Goal: Task Accomplishment & Management: Manage account settings

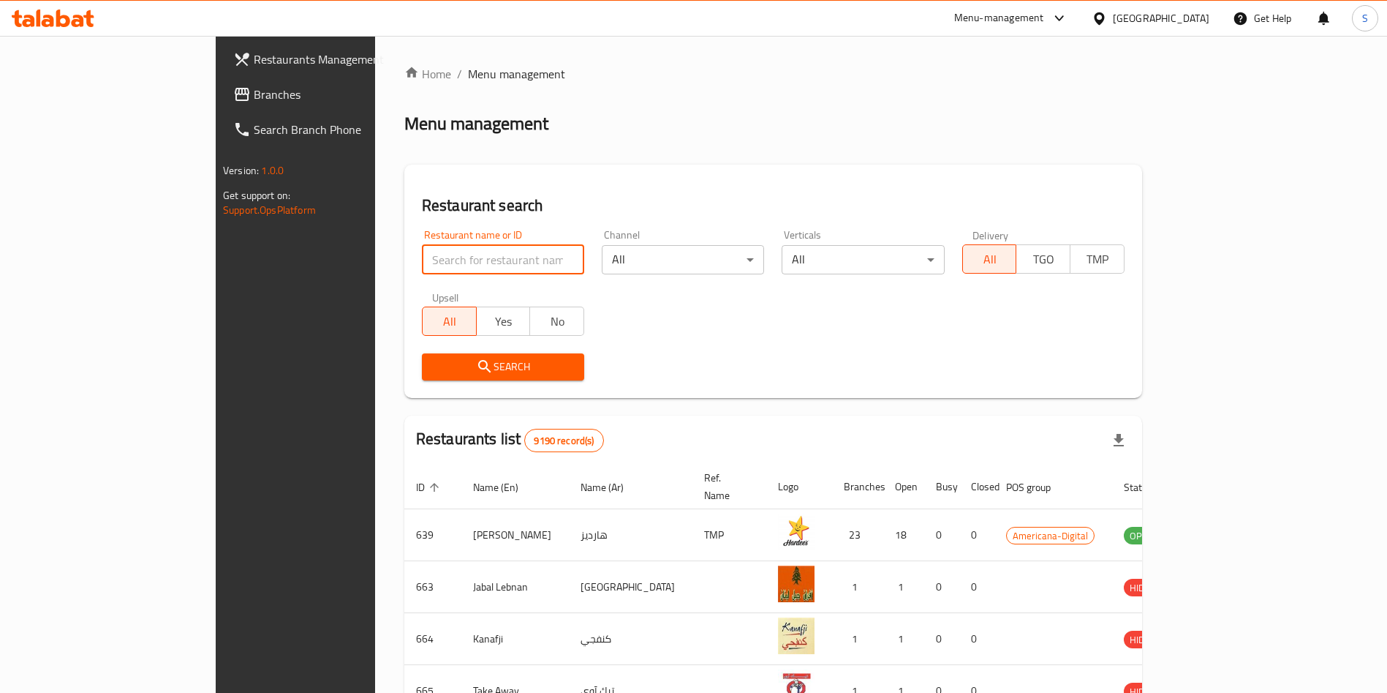
click at [431, 264] on input "search" at bounding box center [503, 259] width 162 height 29
click button "Search" at bounding box center [503, 366] width 162 height 27
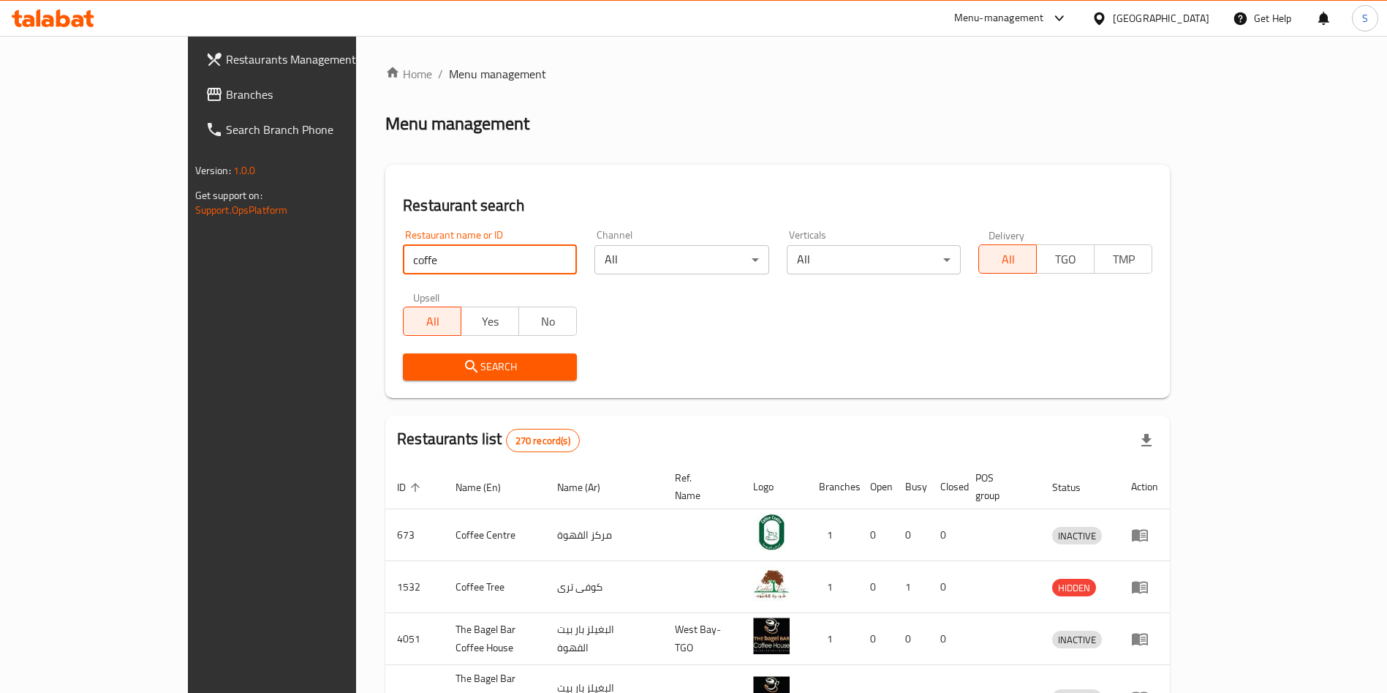
click at [434, 266] on input "coffe" at bounding box center [490, 259] width 174 height 29
type input "coffe b"
click button "Search" at bounding box center [490, 366] width 174 height 27
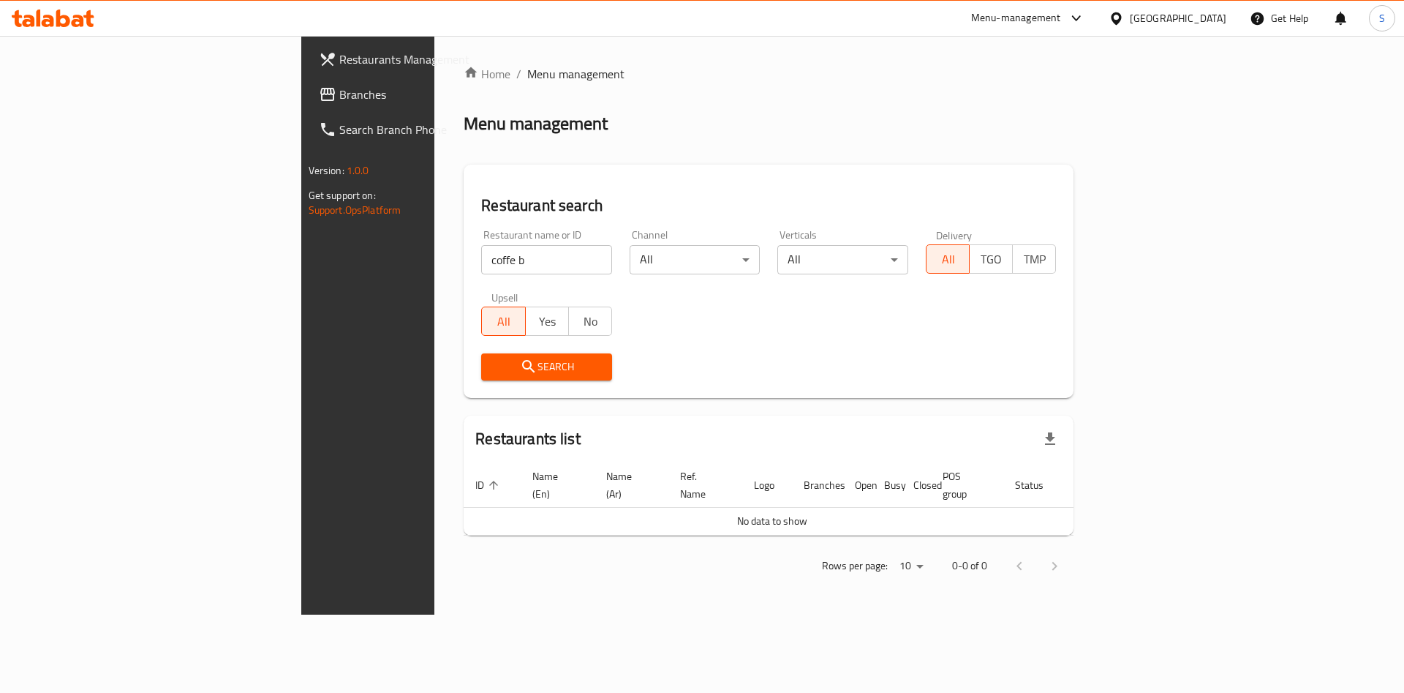
click at [773, 342] on div "Restaurant name or ID coffe b Restaurant name or ID Channel All ​ Verticals All…" at bounding box center [768, 305] width 592 height 168
drag, startPoint x: 445, startPoint y: 264, endPoint x: 121, endPoint y: 246, distance: 324.5
click at [301, 246] on div "Restaurants Management Branches Search Branch Phone Version: 1.0.0 Get support …" at bounding box center [702, 325] width 802 height 579
click at [481, 266] on input "bea" at bounding box center [546, 259] width 131 height 29
type input "b"
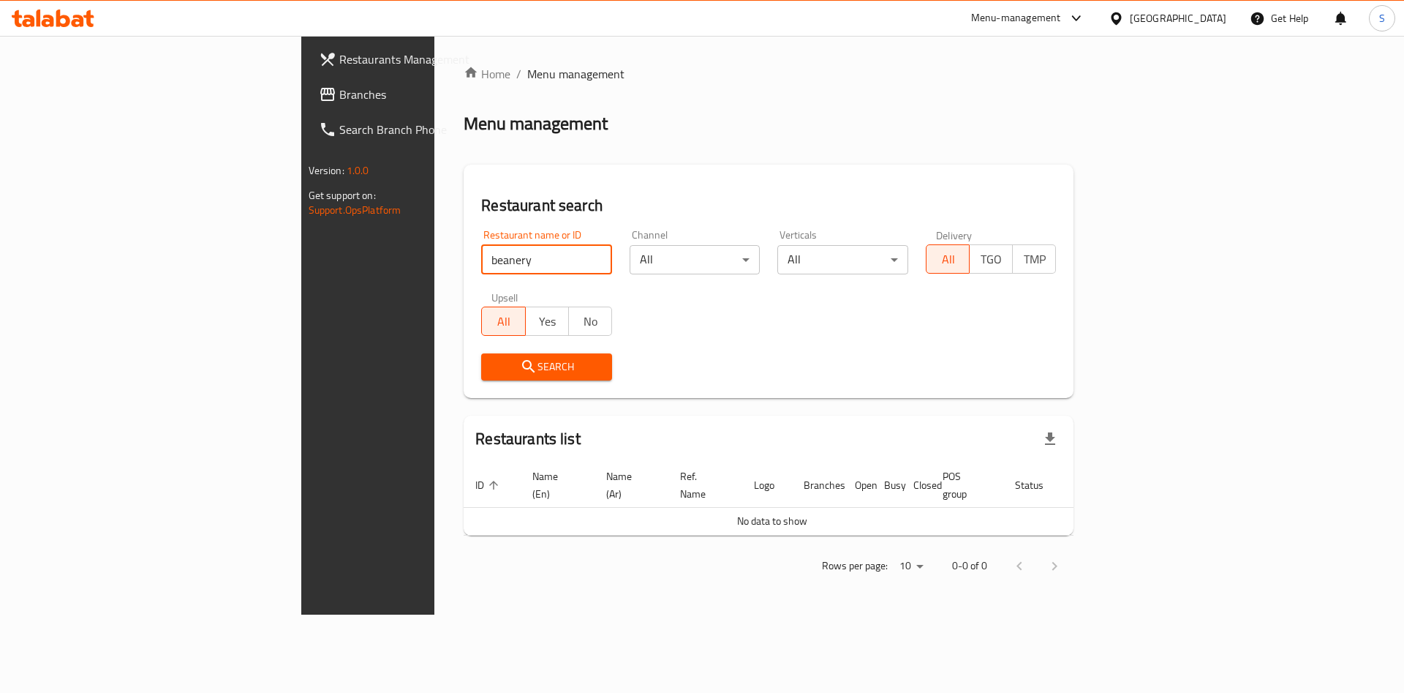
type input "beanery"
click button "Search" at bounding box center [546, 366] width 131 height 27
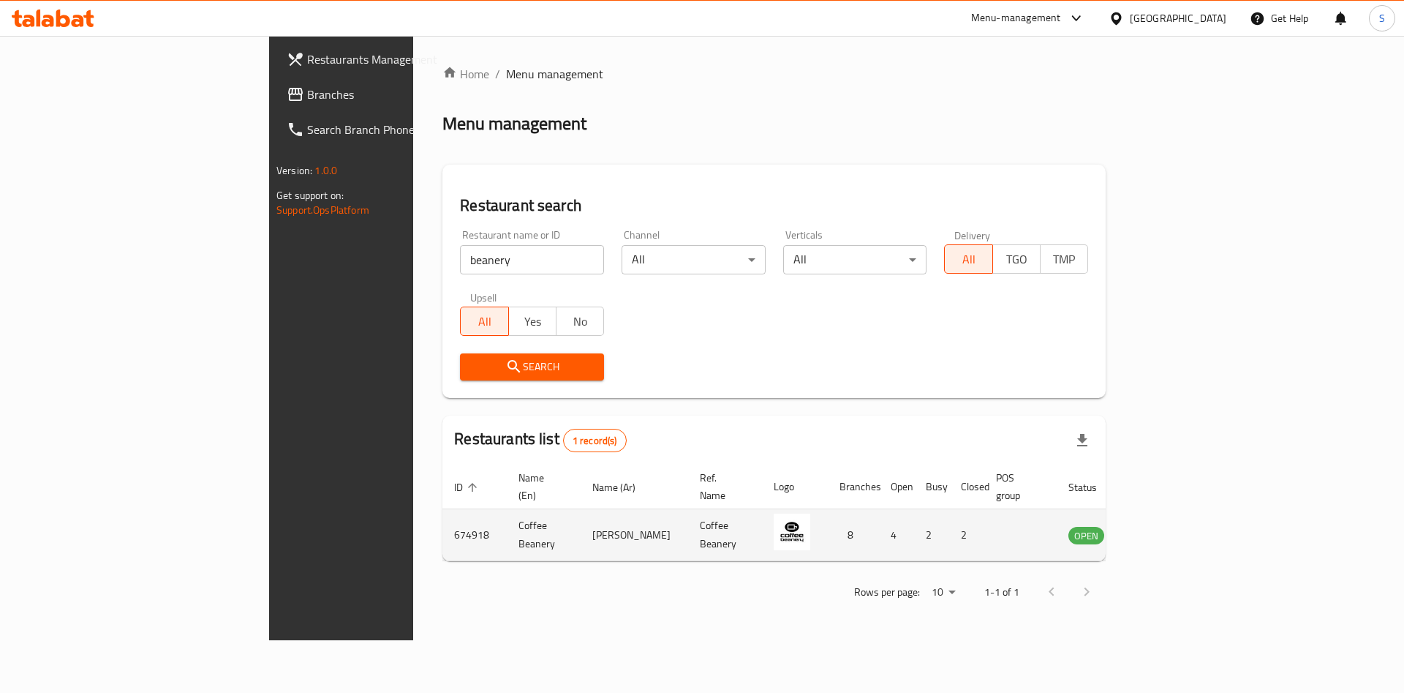
click at [1163, 526] on icon "enhanced table" at bounding box center [1154, 535] width 18 height 18
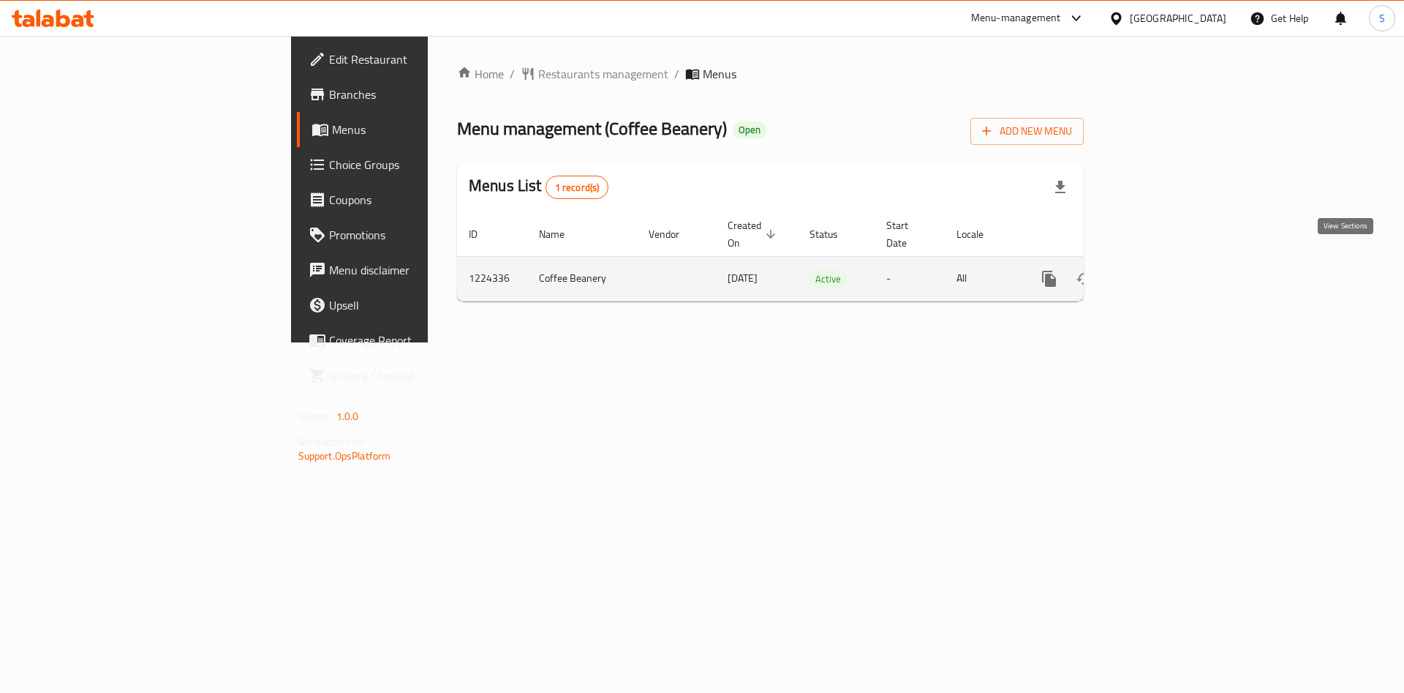
click at [1164, 270] on icon "enhanced table" at bounding box center [1155, 279] width 18 height 18
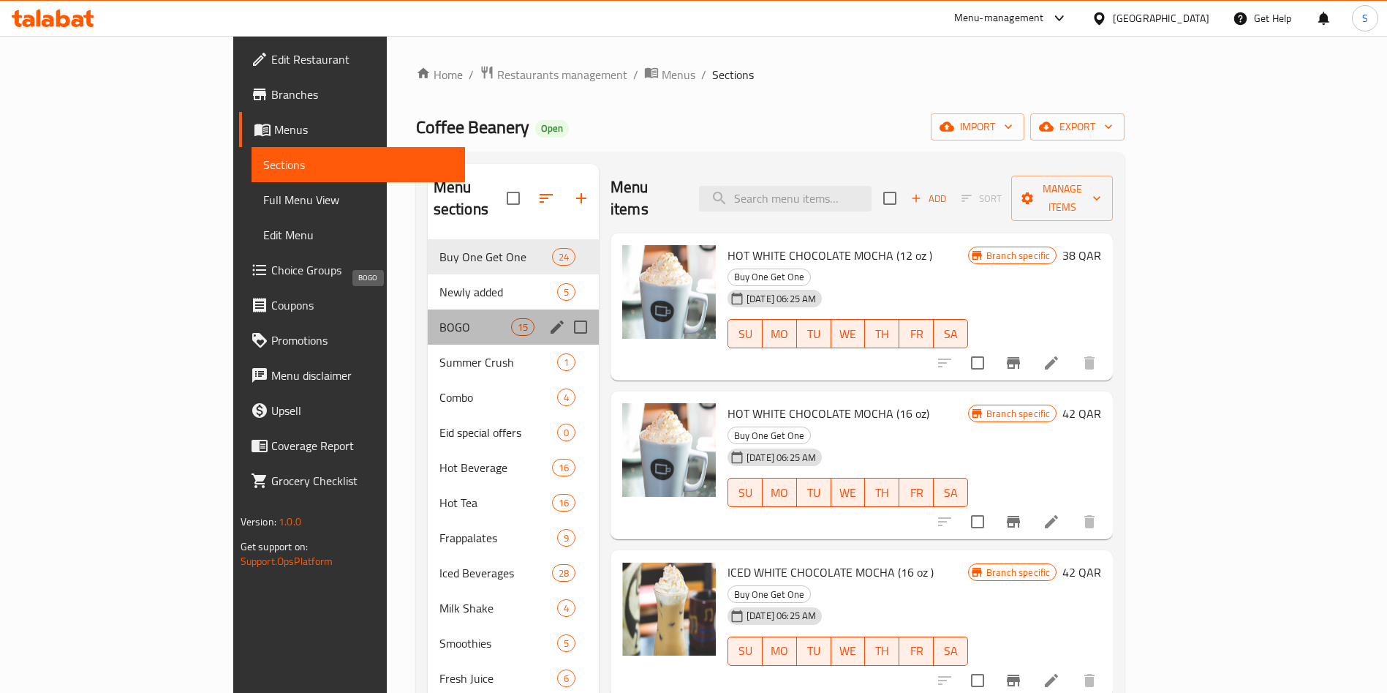
click at [440, 318] on span "BOGO" at bounding box center [476, 327] width 72 height 18
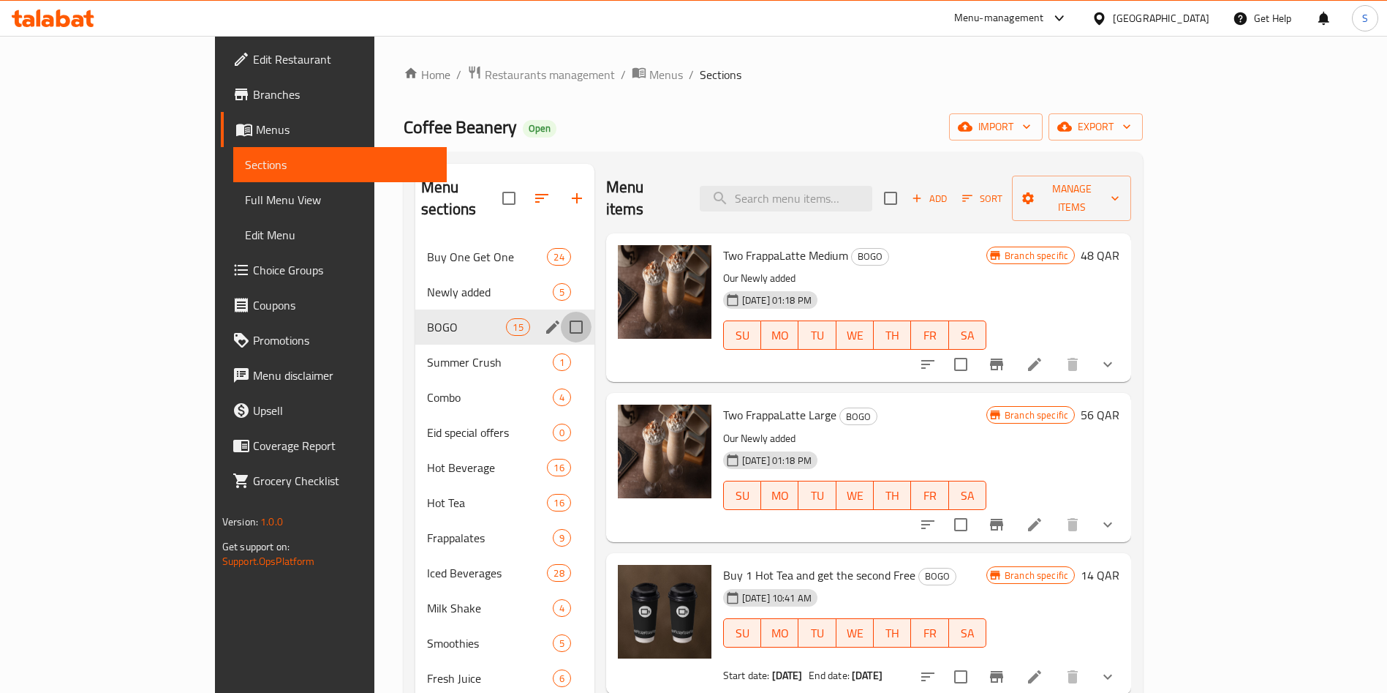
click at [561, 312] on input "Menu sections" at bounding box center [576, 327] width 31 height 31
checkbox input "true"
click at [507, 189] on icon "button" at bounding box center [516, 198] width 18 height 18
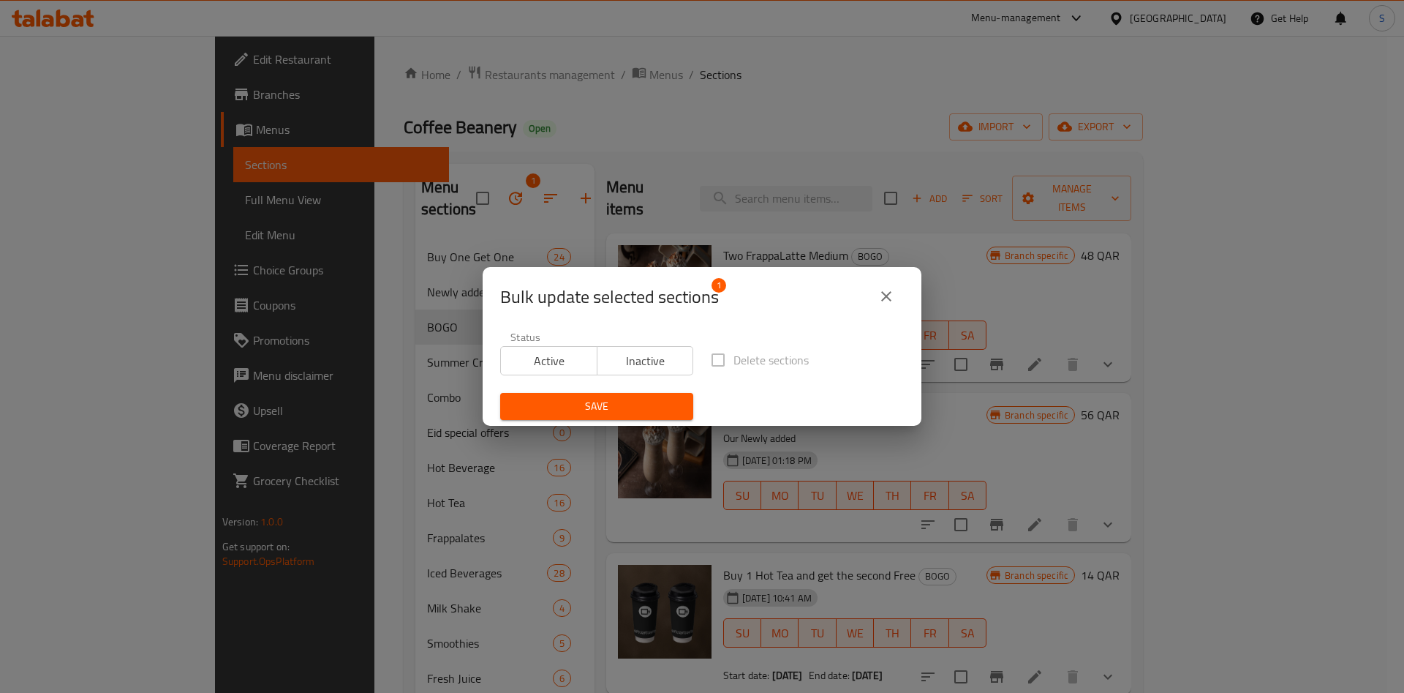
click at [633, 357] on span "Inactive" at bounding box center [645, 360] width 85 height 21
drag, startPoint x: 592, startPoint y: 413, endPoint x: 630, endPoint y: 383, distance: 49.0
click at [591, 413] on span "Save" at bounding box center [597, 406] width 170 height 18
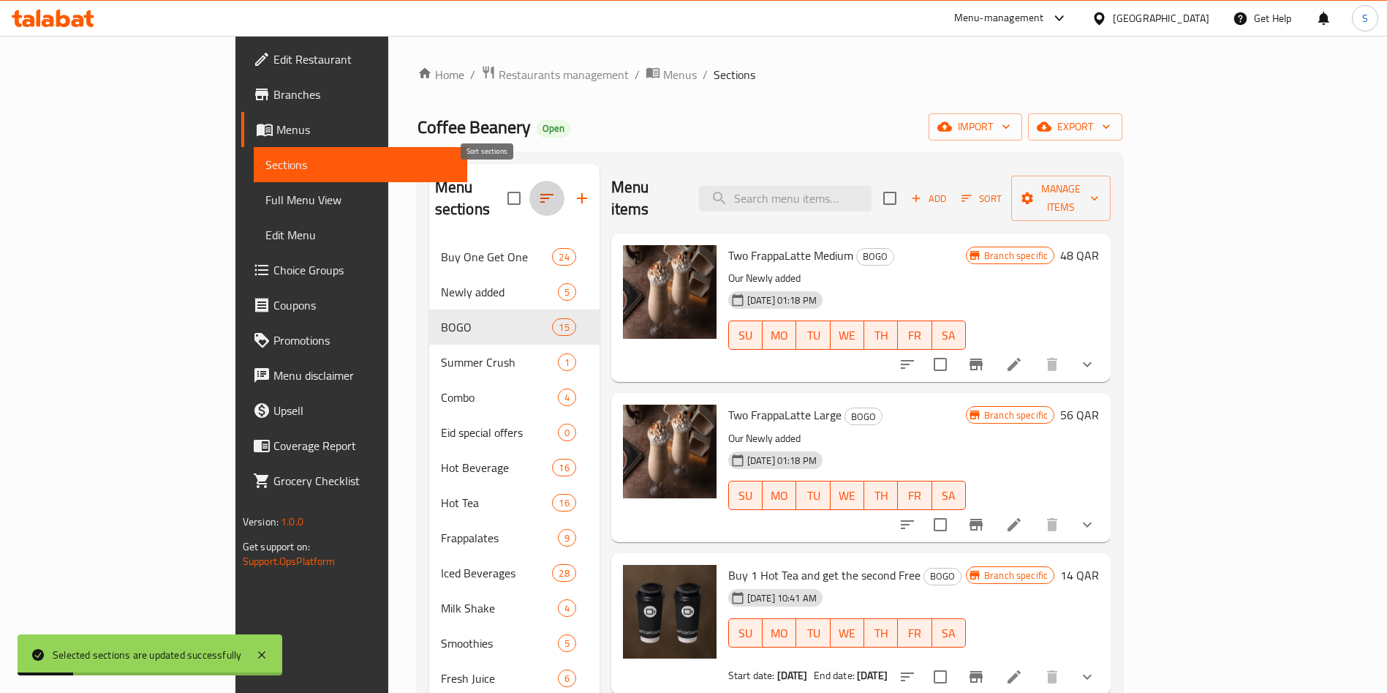
click at [538, 189] on icon "button" at bounding box center [547, 198] width 18 height 18
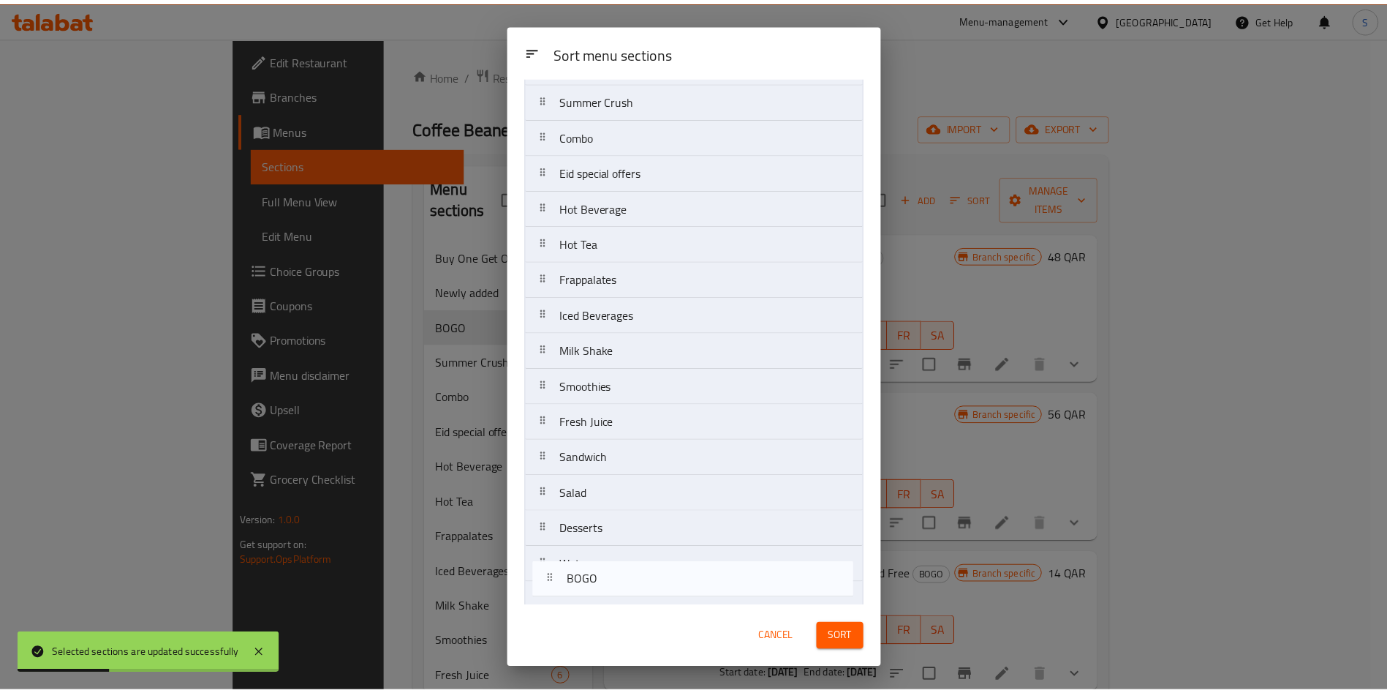
scroll to position [127, 0]
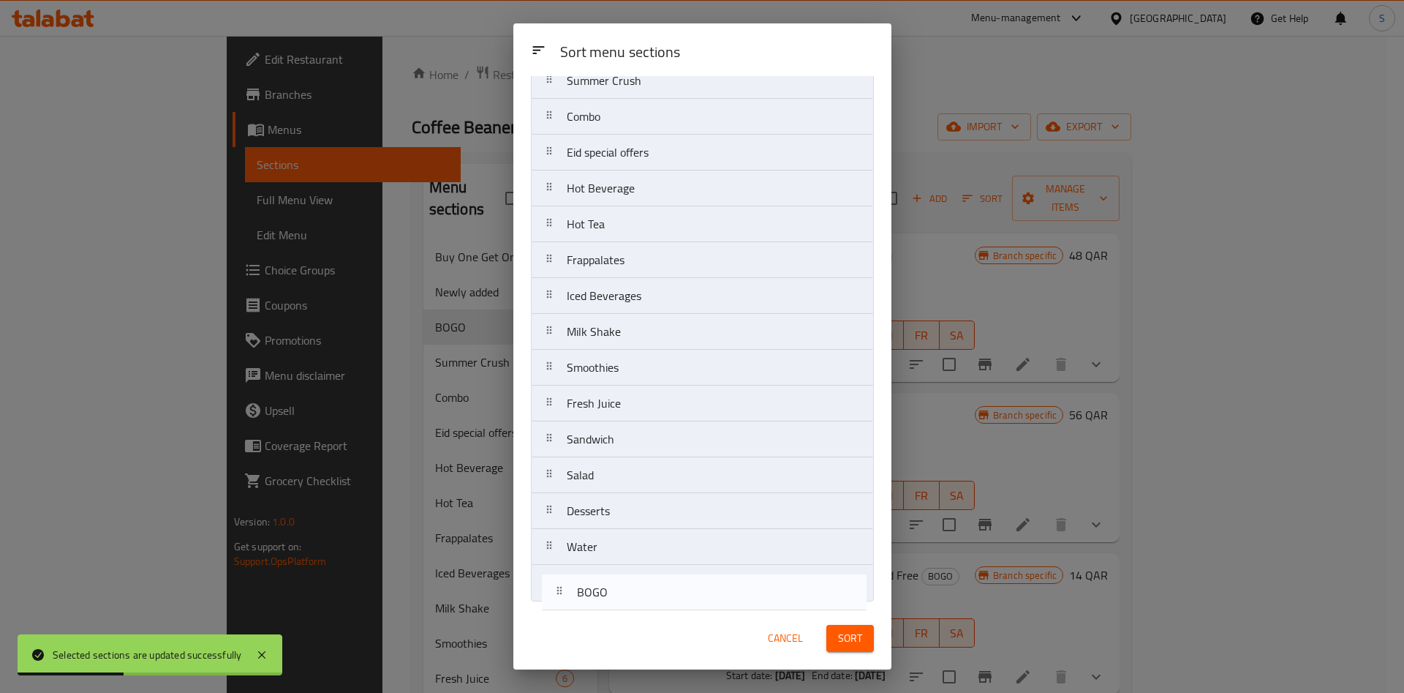
drag, startPoint x: 657, startPoint y: 214, endPoint x: 683, endPoint y: 606, distance: 392.9
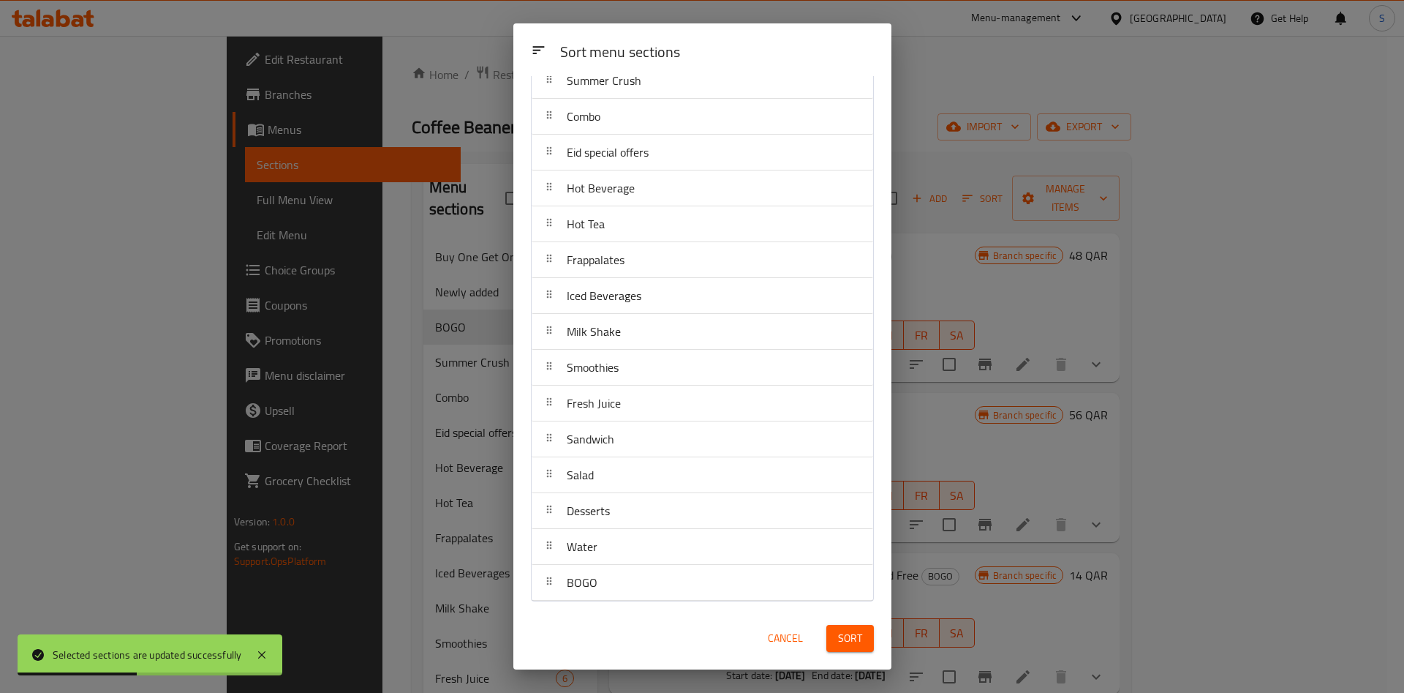
click at [853, 643] on span "Sort" at bounding box center [850, 638] width 24 height 18
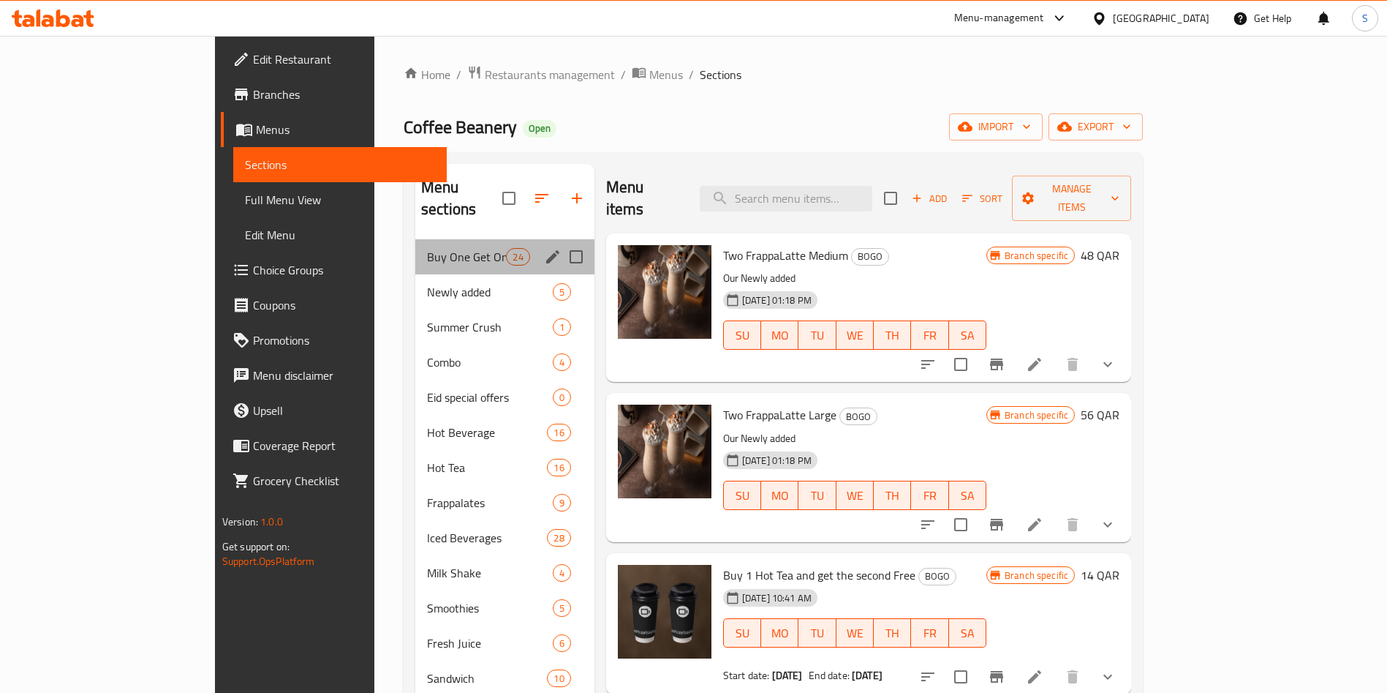
click at [415, 239] on div "Buy One Get One 24" at bounding box center [504, 256] width 179 height 35
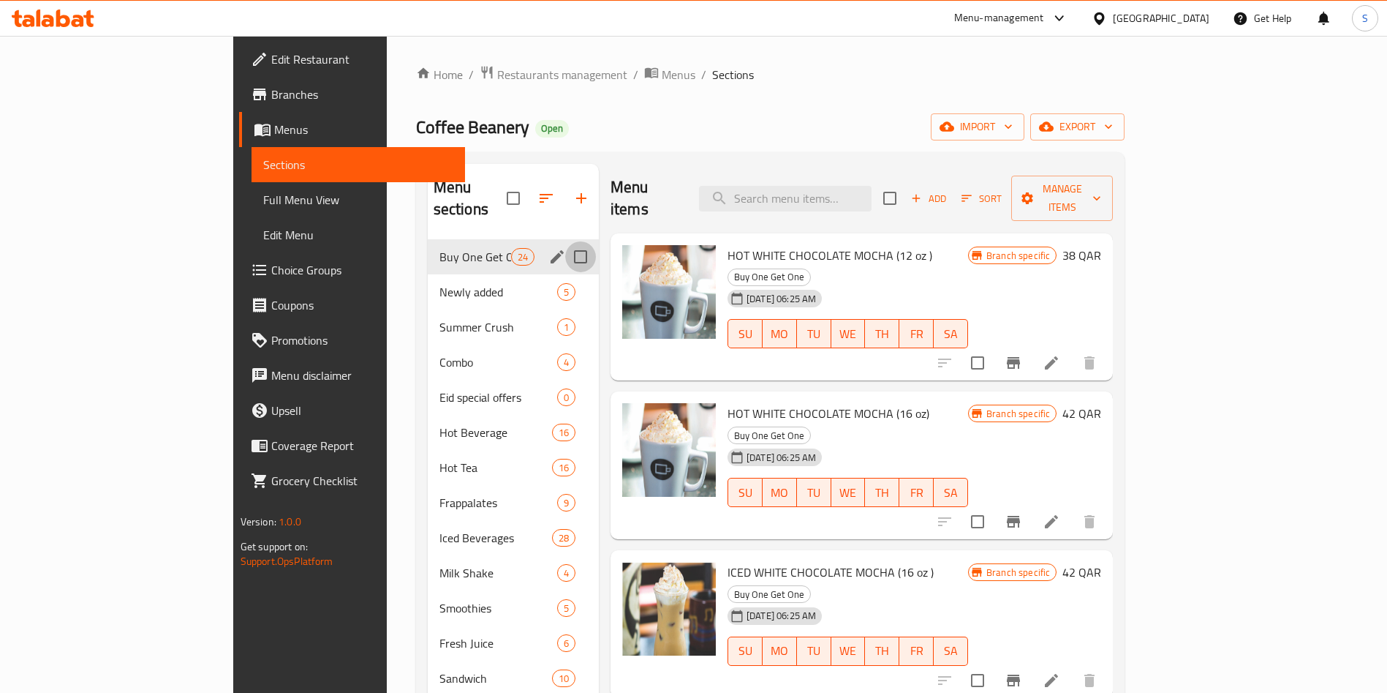
click at [565, 241] on input "Menu sections" at bounding box center [580, 256] width 31 height 31
checkbox input "true"
click at [519, 189] on icon "button" at bounding box center [528, 198] width 18 height 18
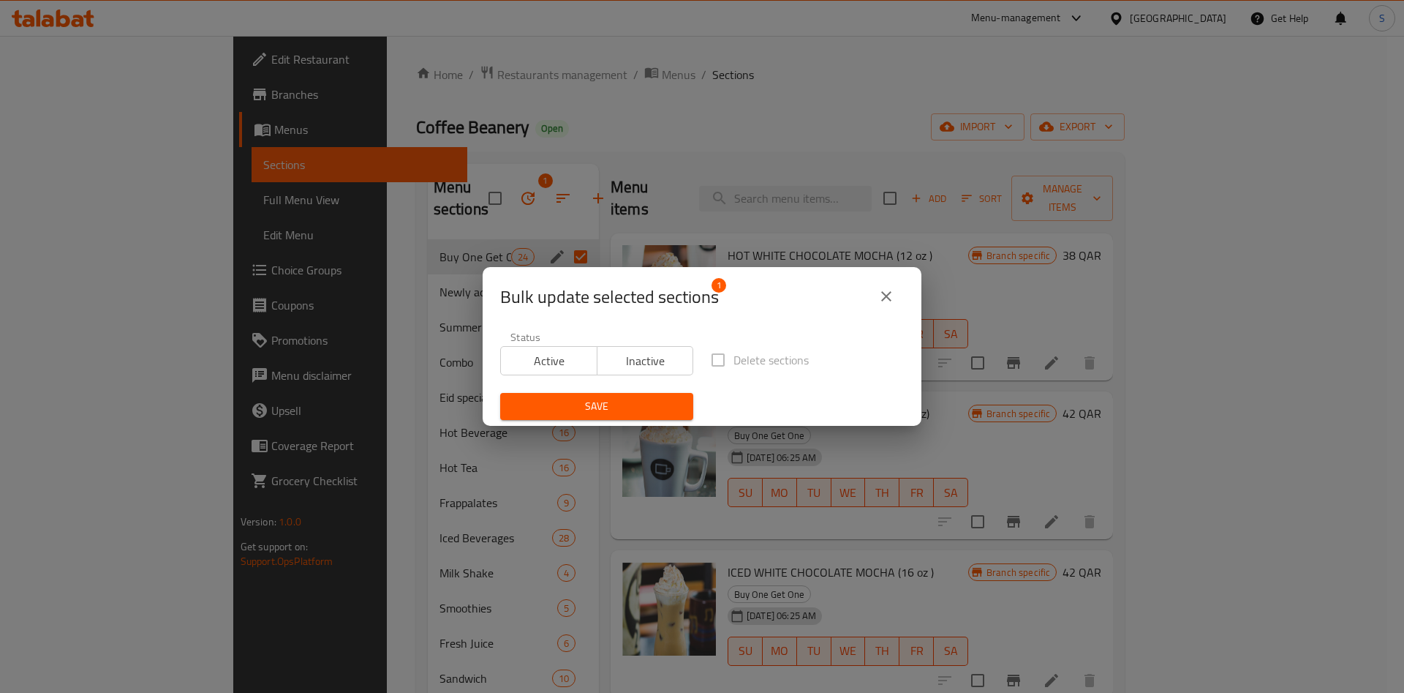
click at [636, 373] on button "Inactive" at bounding box center [645, 360] width 97 height 29
click at [603, 416] on button "Save" at bounding box center [596, 406] width 193 height 27
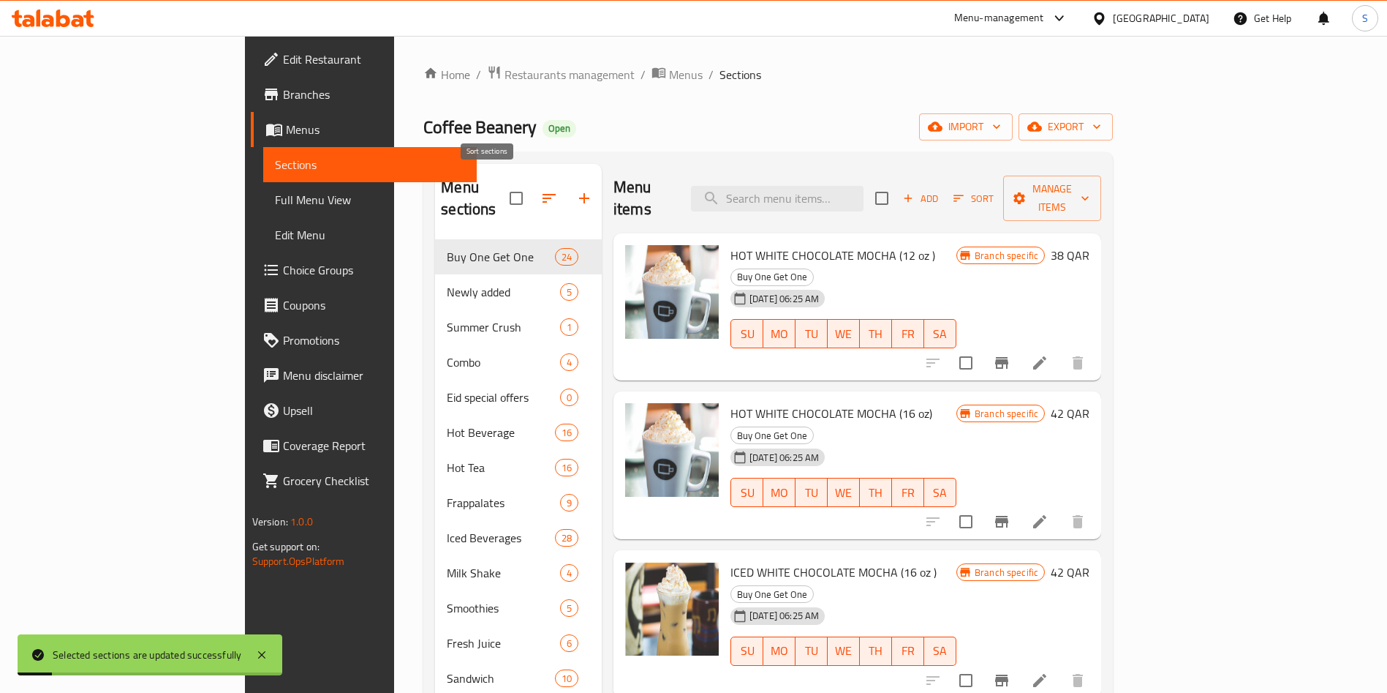
click at [541, 189] on icon "button" at bounding box center [550, 198] width 18 height 18
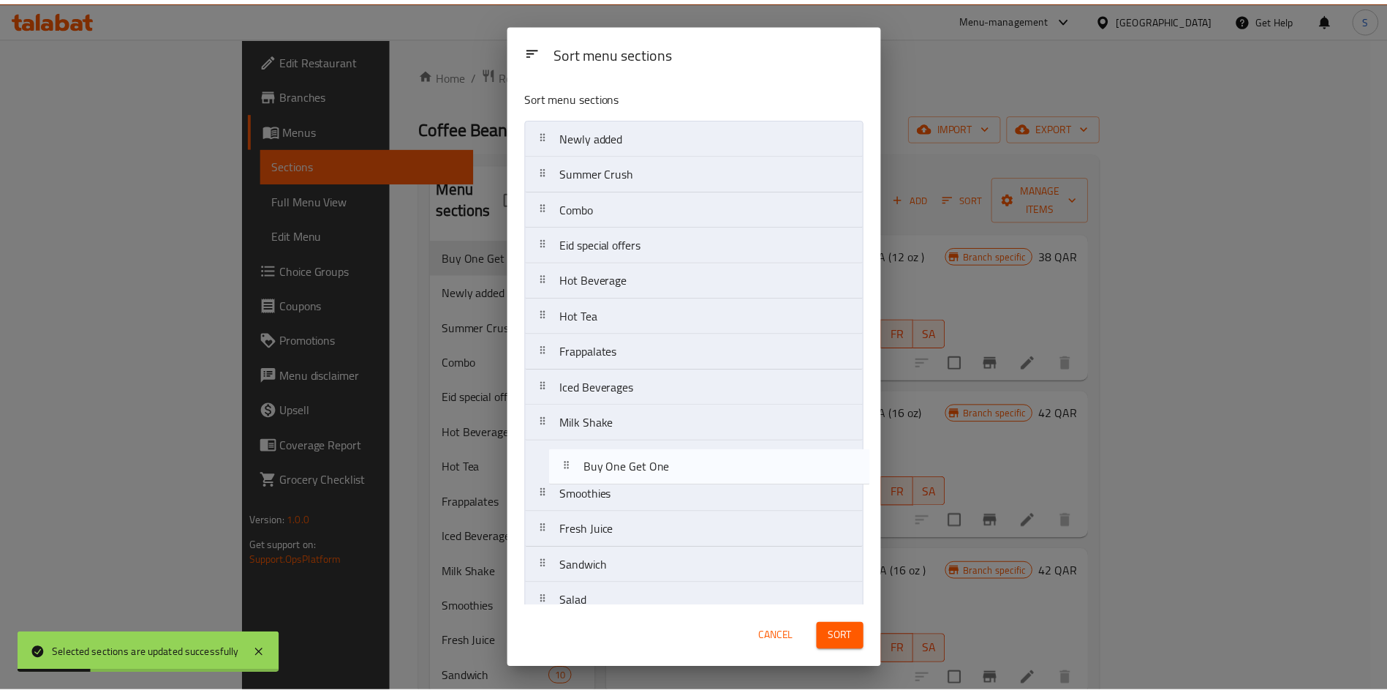
scroll to position [127, 0]
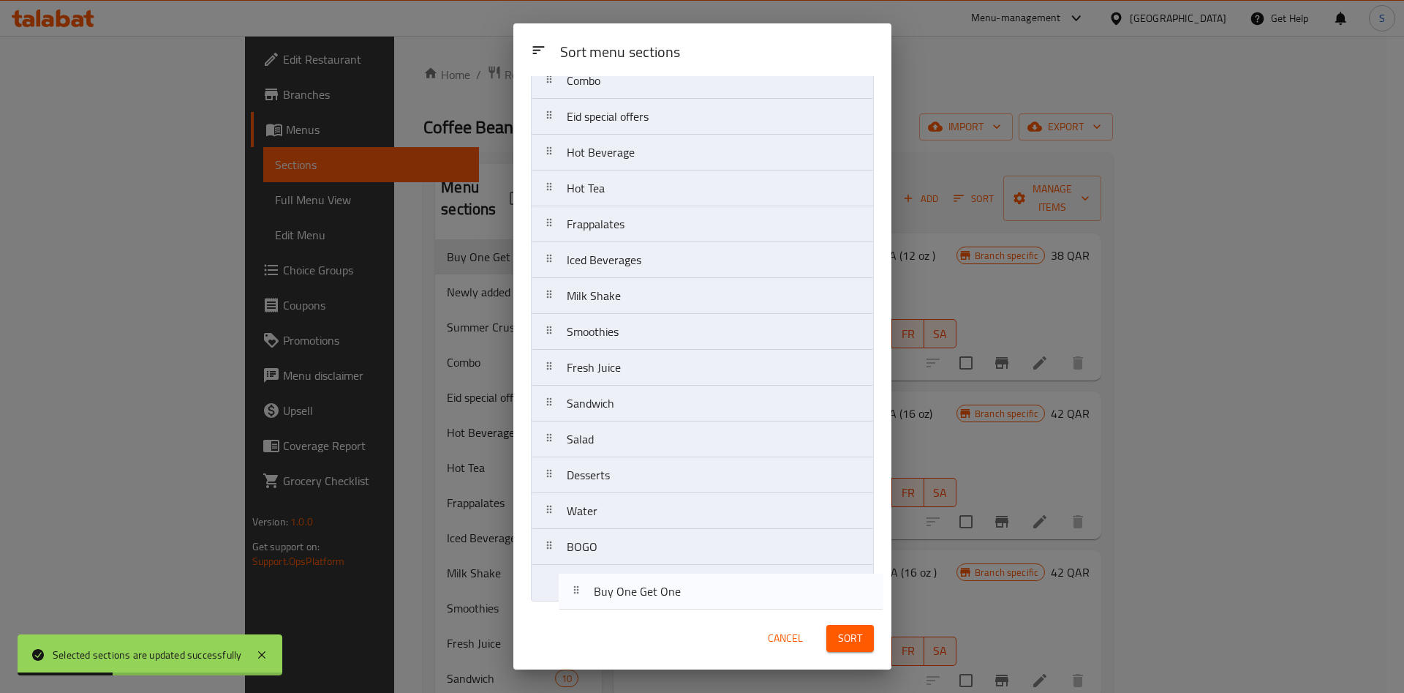
drag, startPoint x: 650, startPoint y: 143, endPoint x: 708, endPoint y: 606, distance: 466.6
click at [679, 606] on div "Sort menu sections Buy One Get One Newly added Summer Crush Combo Eid special o…" at bounding box center [702, 341] width 378 height 531
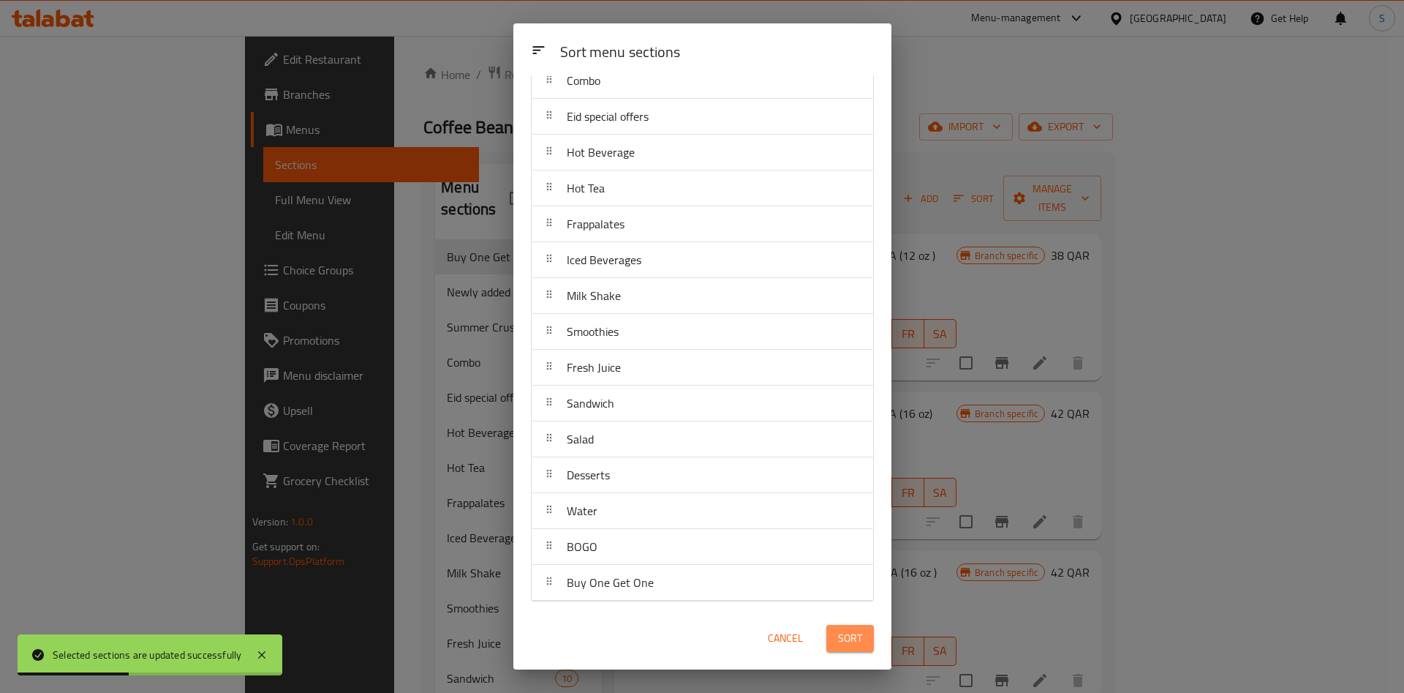
click at [853, 643] on span "Sort" at bounding box center [850, 638] width 24 height 18
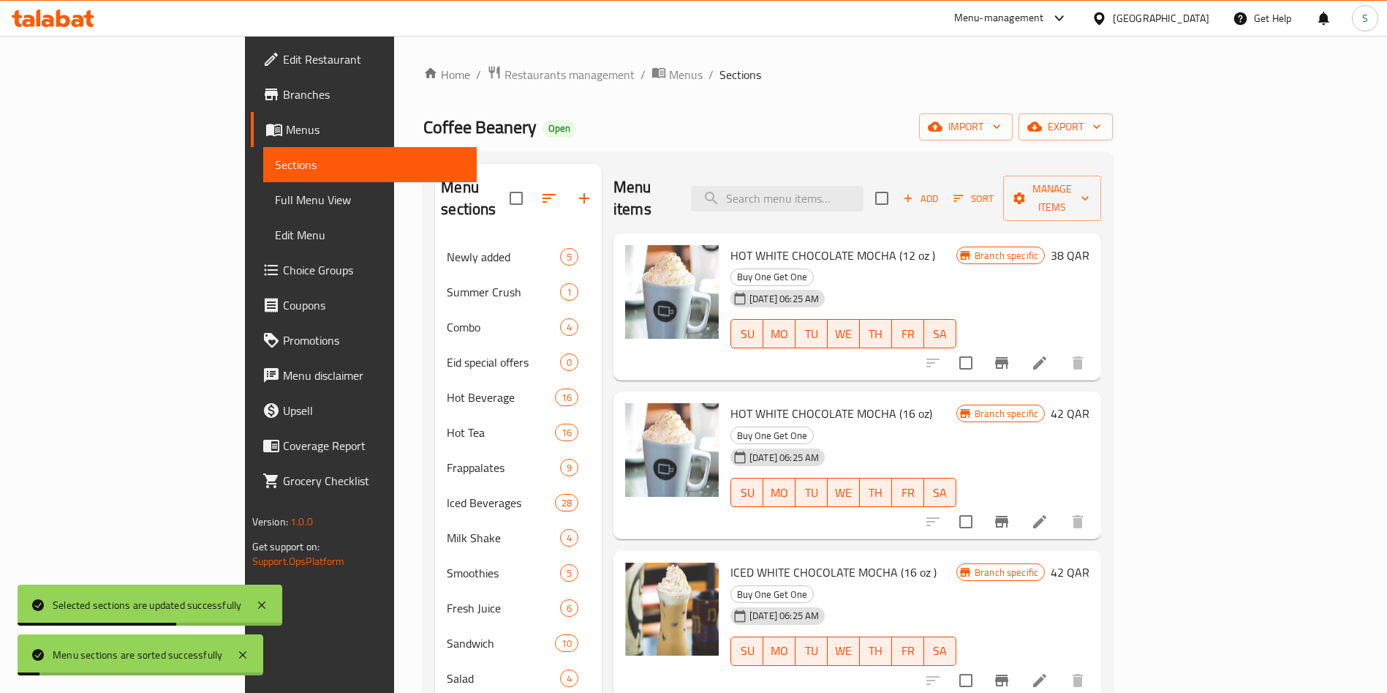
click at [685, 94] on div "Home / Restaurants management / Menus / Sections Coffee Beanery Open import exp…" at bounding box center [768, 466] width 690 height 803
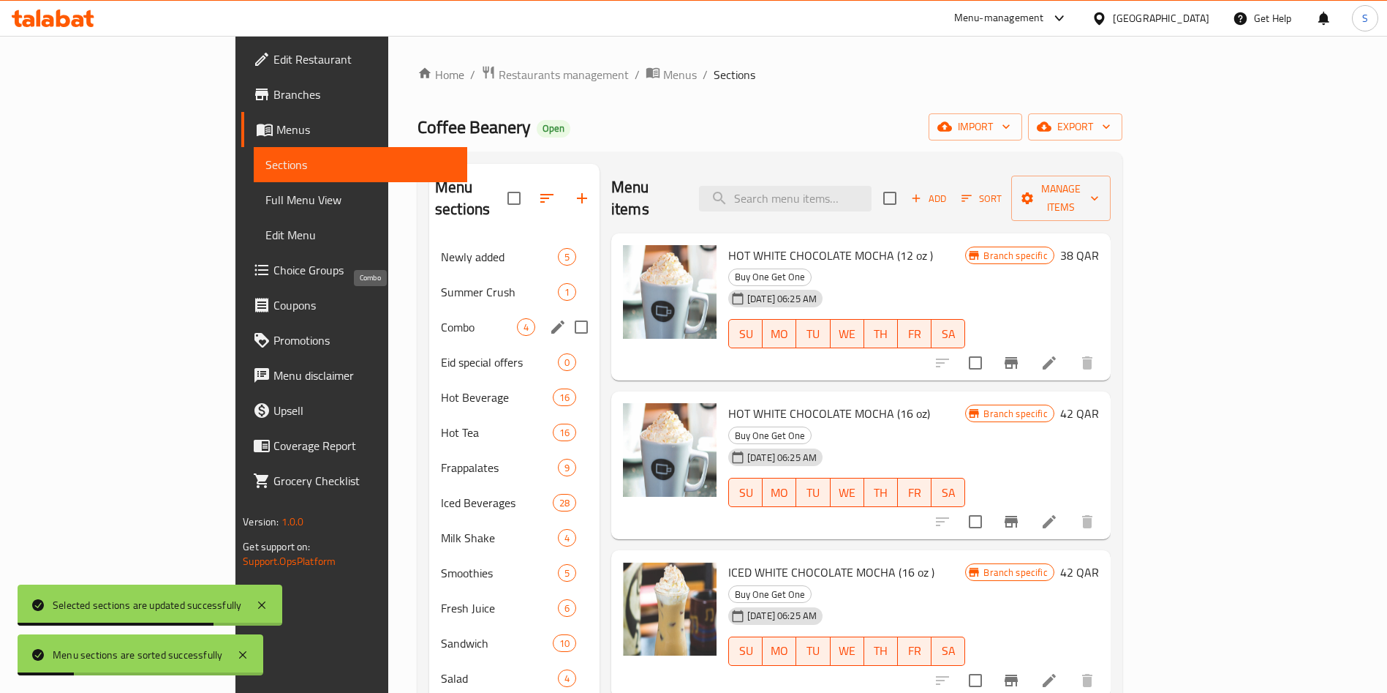
click at [441, 318] on span "Combo" at bounding box center [479, 327] width 76 height 18
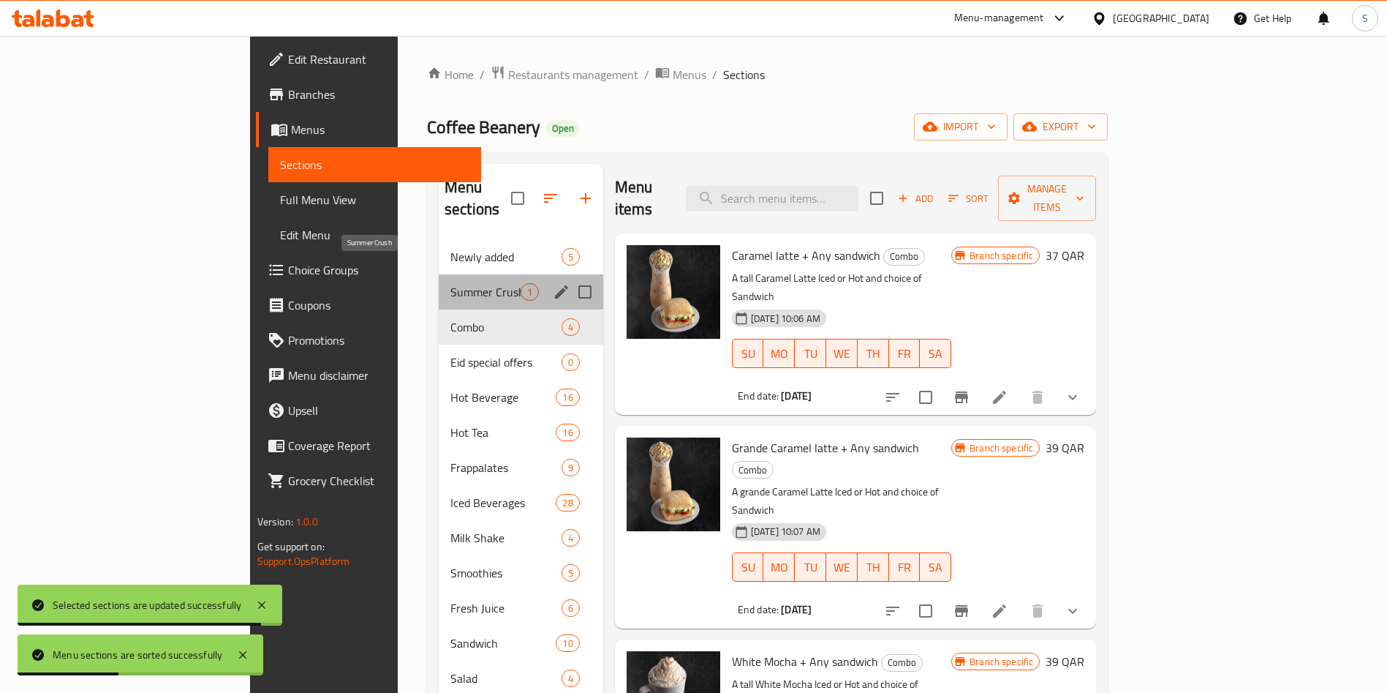
click at [451, 283] on span "Summer Crush" at bounding box center [486, 292] width 70 height 18
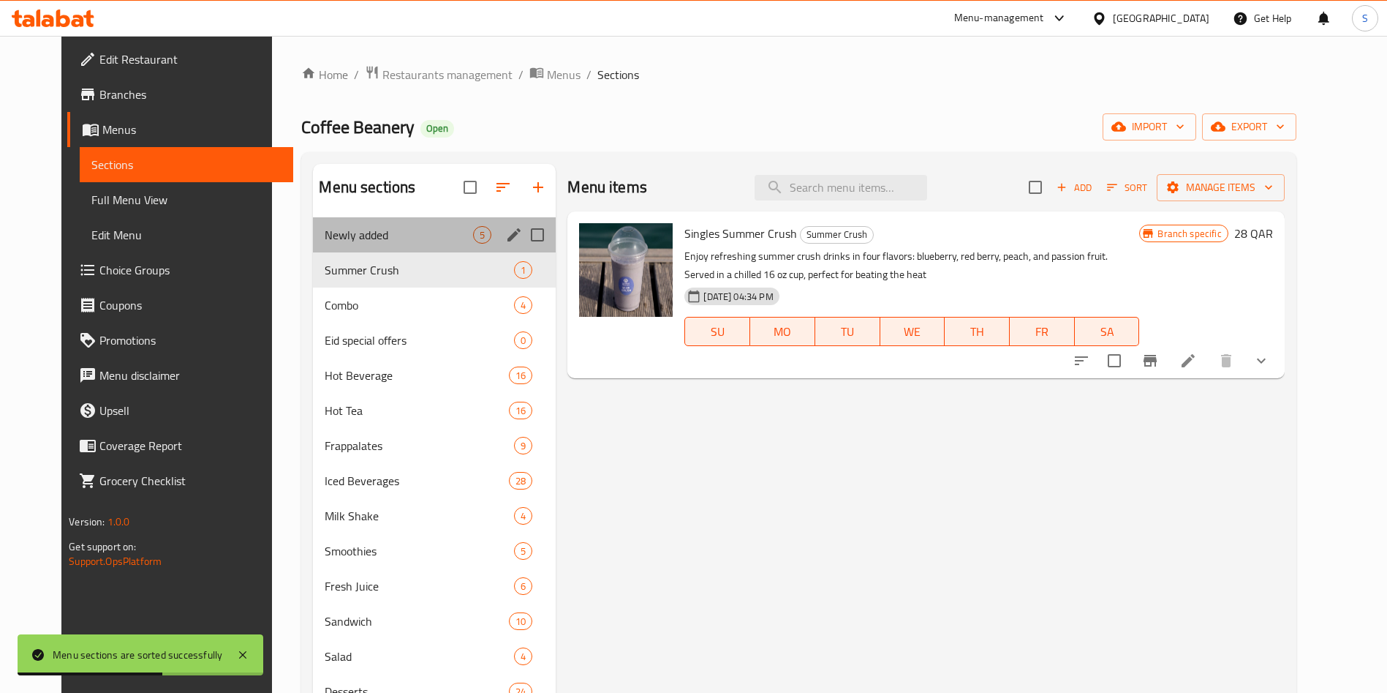
click at [352, 225] on div "Newly added 5" at bounding box center [434, 234] width 243 height 35
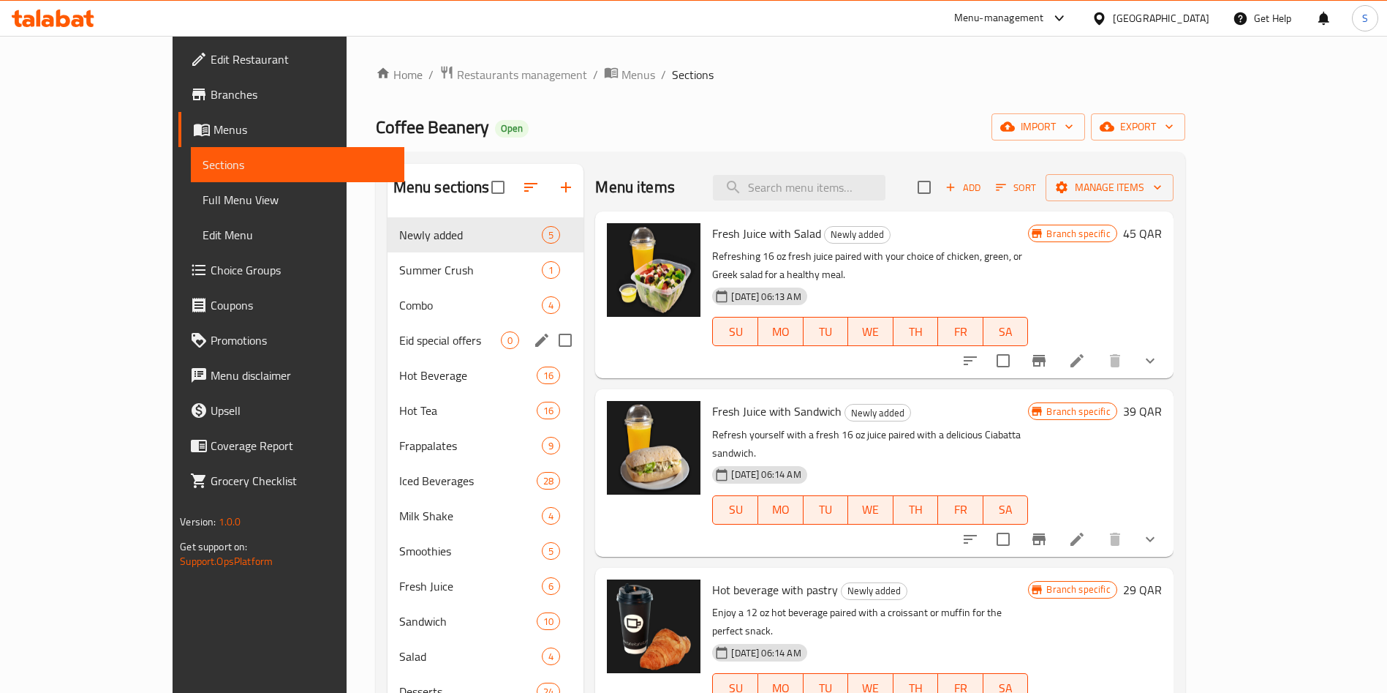
click at [550, 346] on input "Menu sections" at bounding box center [565, 340] width 31 height 31
checkbox input "true"
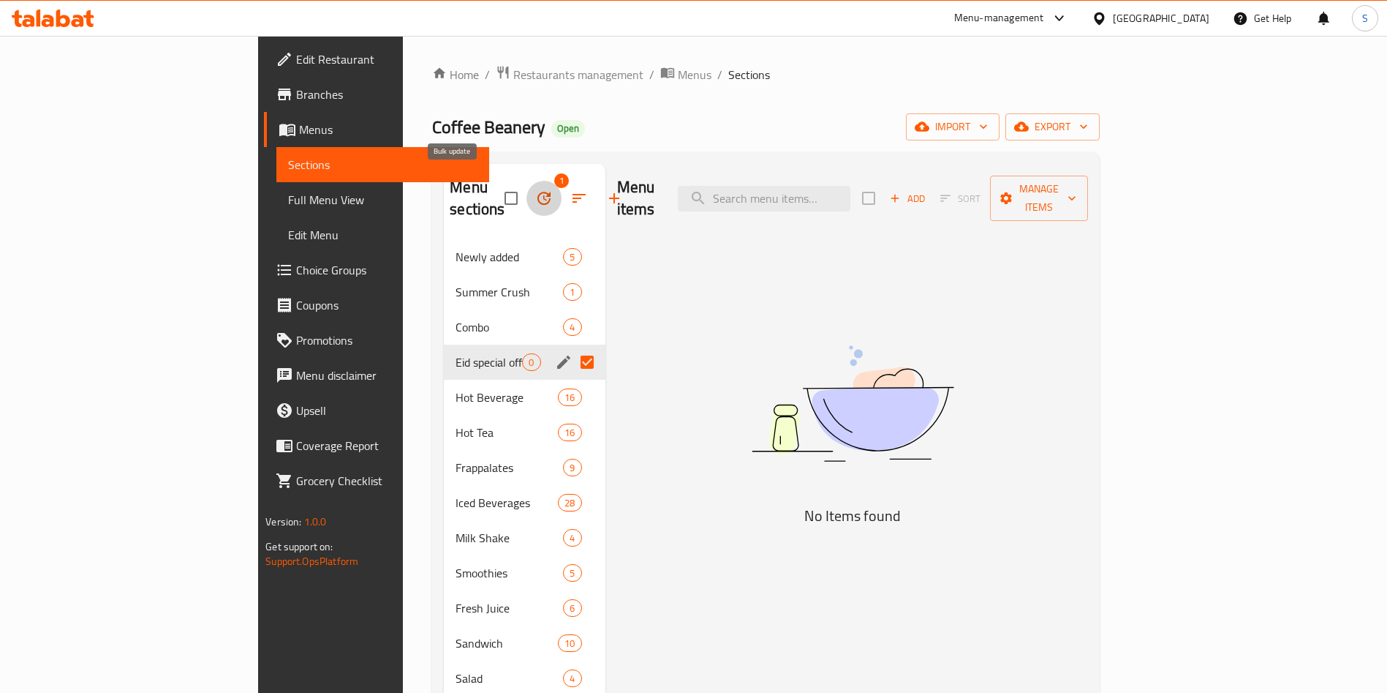
click at [535, 189] on icon "button" at bounding box center [544, 198] width 18 height 18
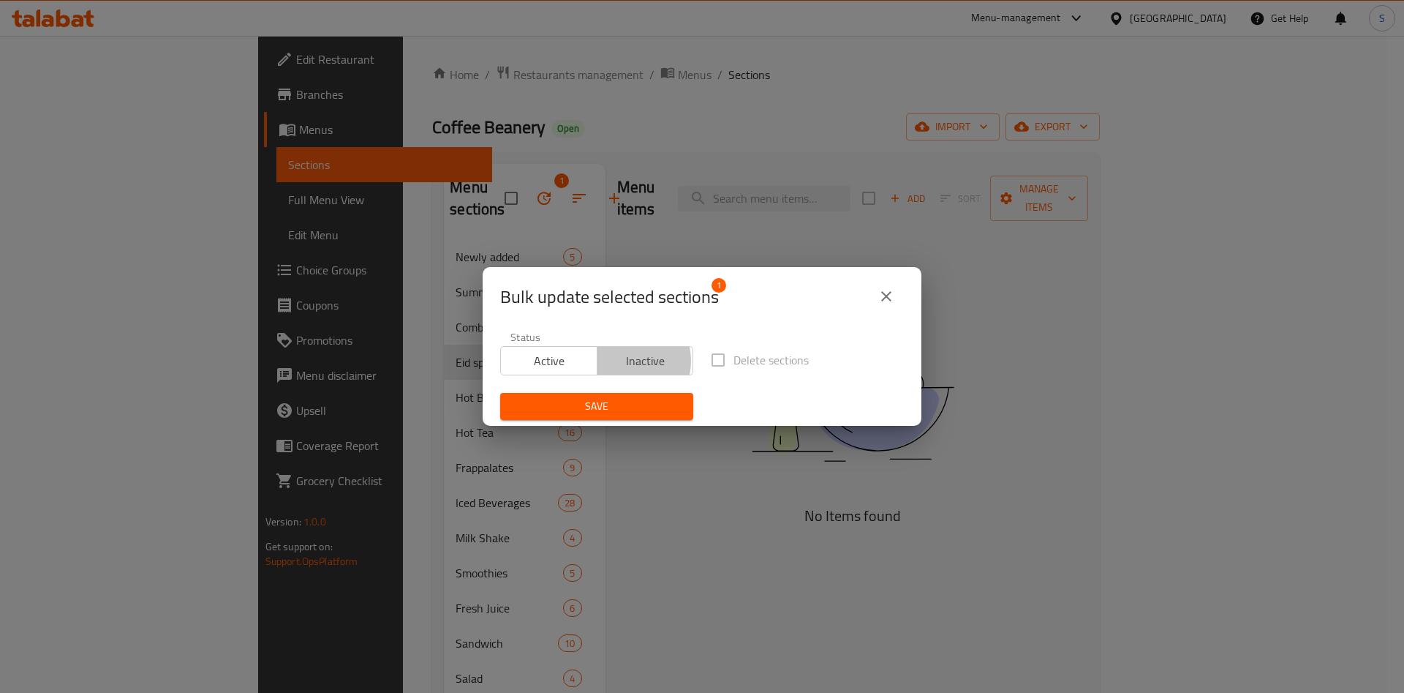
click at [622, 361] on span "Inactive" at bounding box center [645, 360] width 85 height 21
click at [623, 411] on span "Save" at bounding box center [597, 406] width 170 height 18
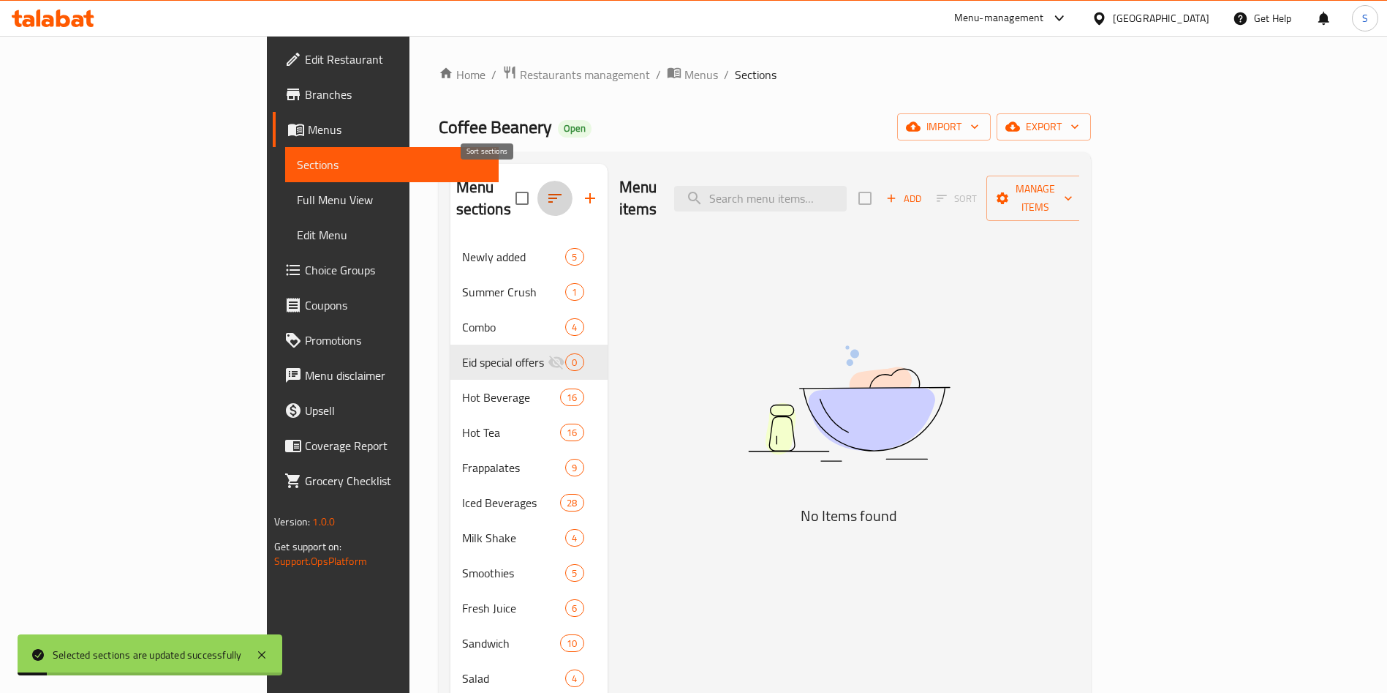
click at [546, 189] on icon "button" at bounding box center [555, 198] width 18 height 18
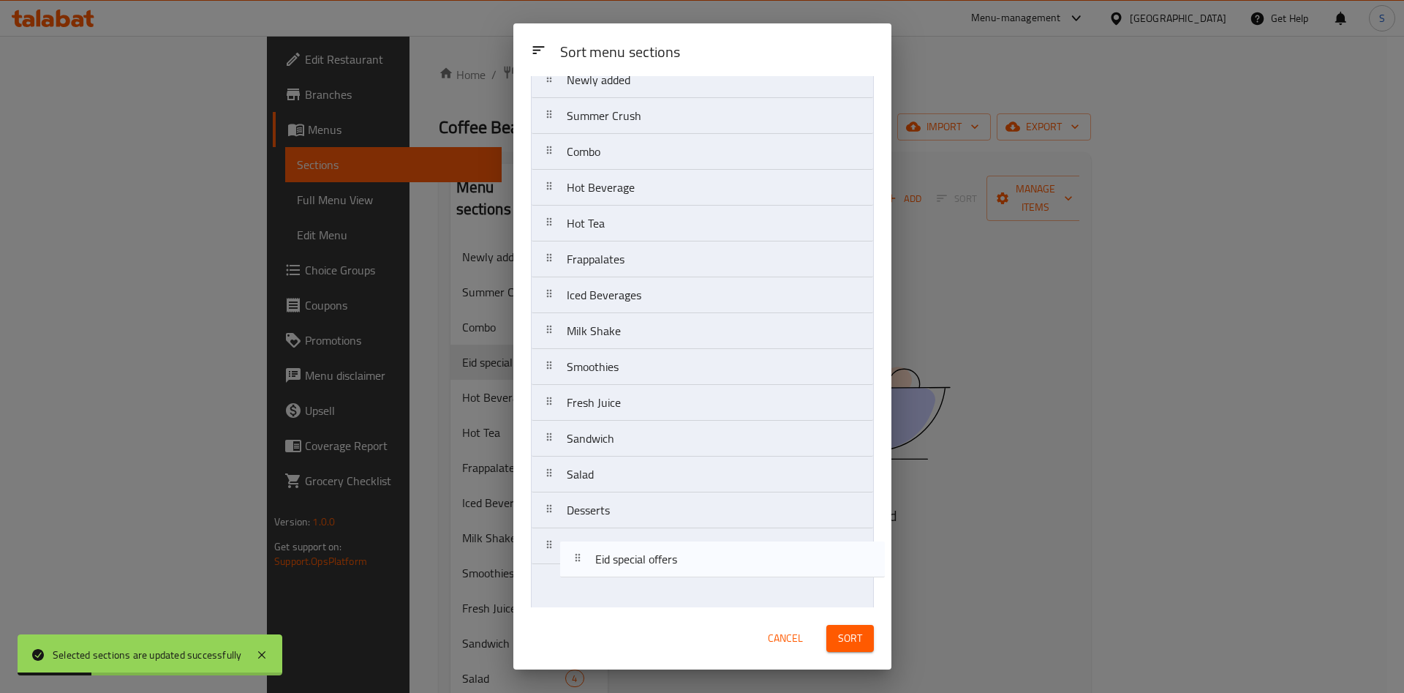
scroll to position [127, 0]
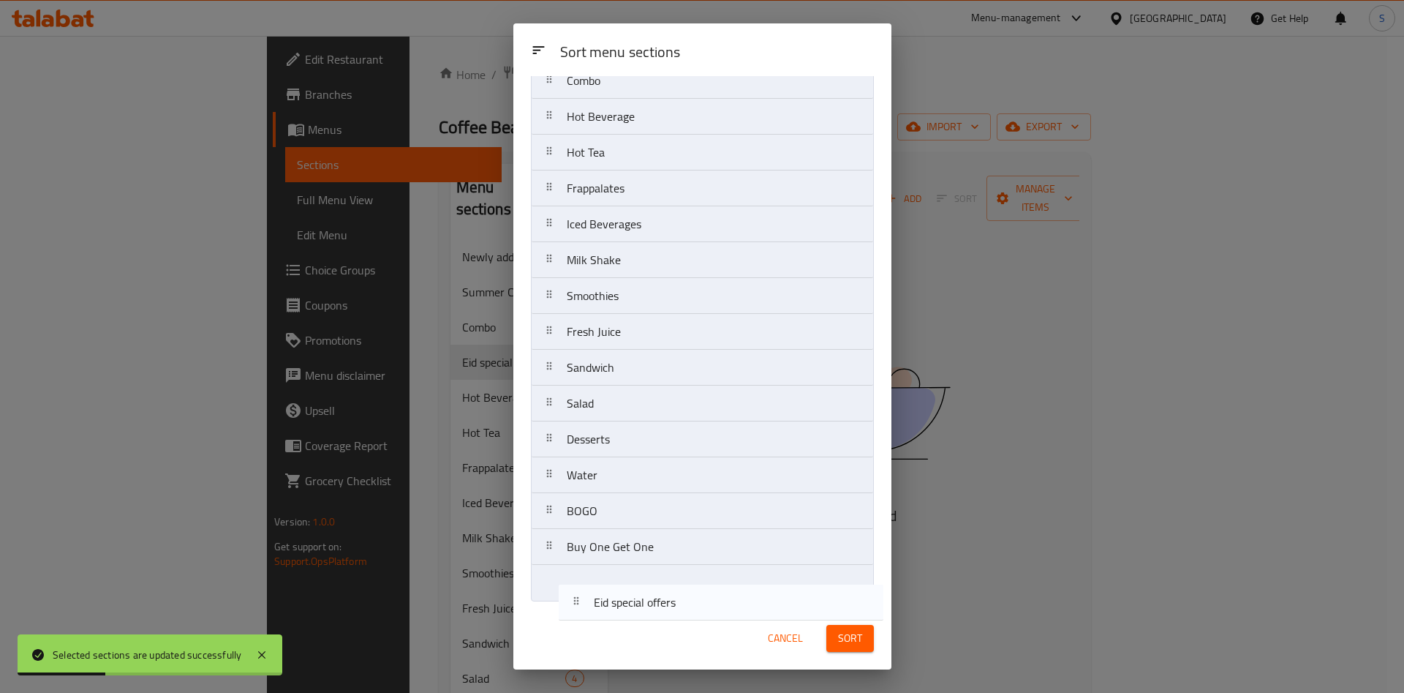
drag, startPoint x: 655, startPoint y: 276, endPoint x: 681, endPoint y: 620, distance: 344.0
click at [681, 620] on div "Sort menu sections Sort menu sections Newly added Summer Crush Combo Eid specia…" at bounding box center [702, 346] width 378 height 646
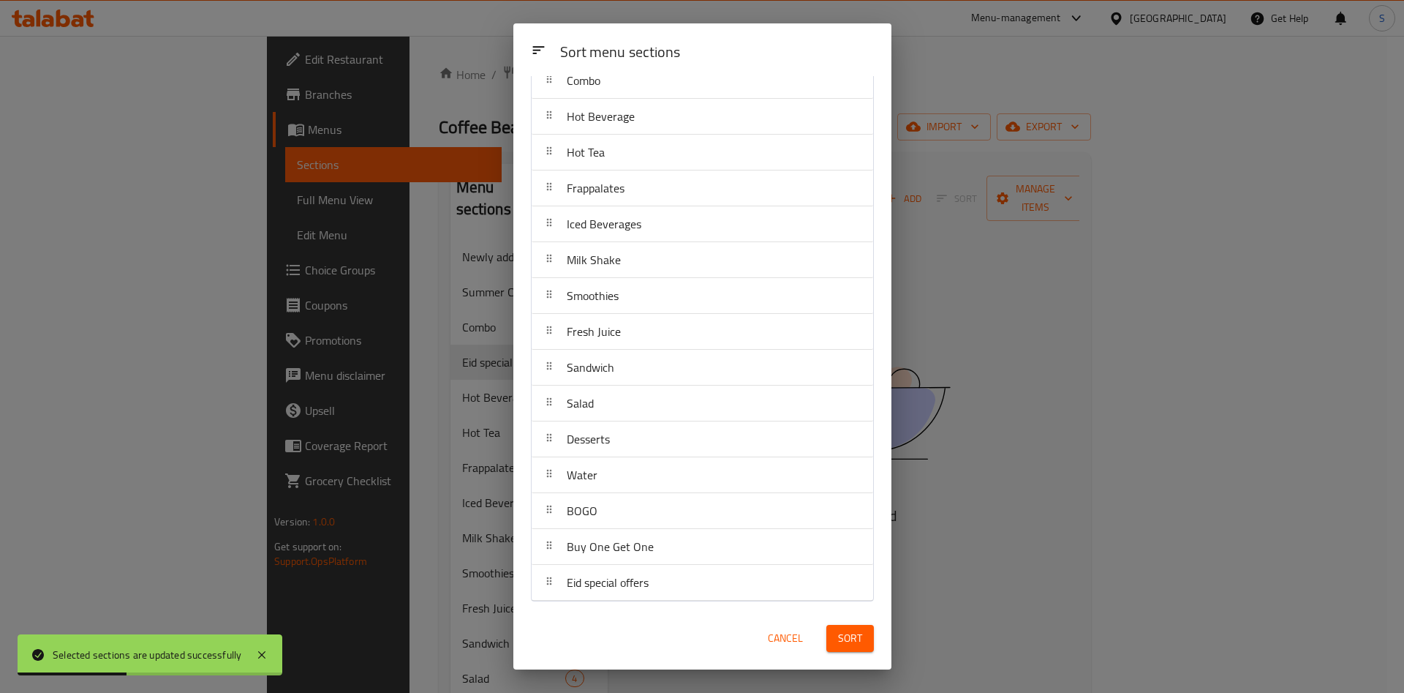
click at [843, 647] on span "Sort" at bounding box center [850, 638] width 24 height 18
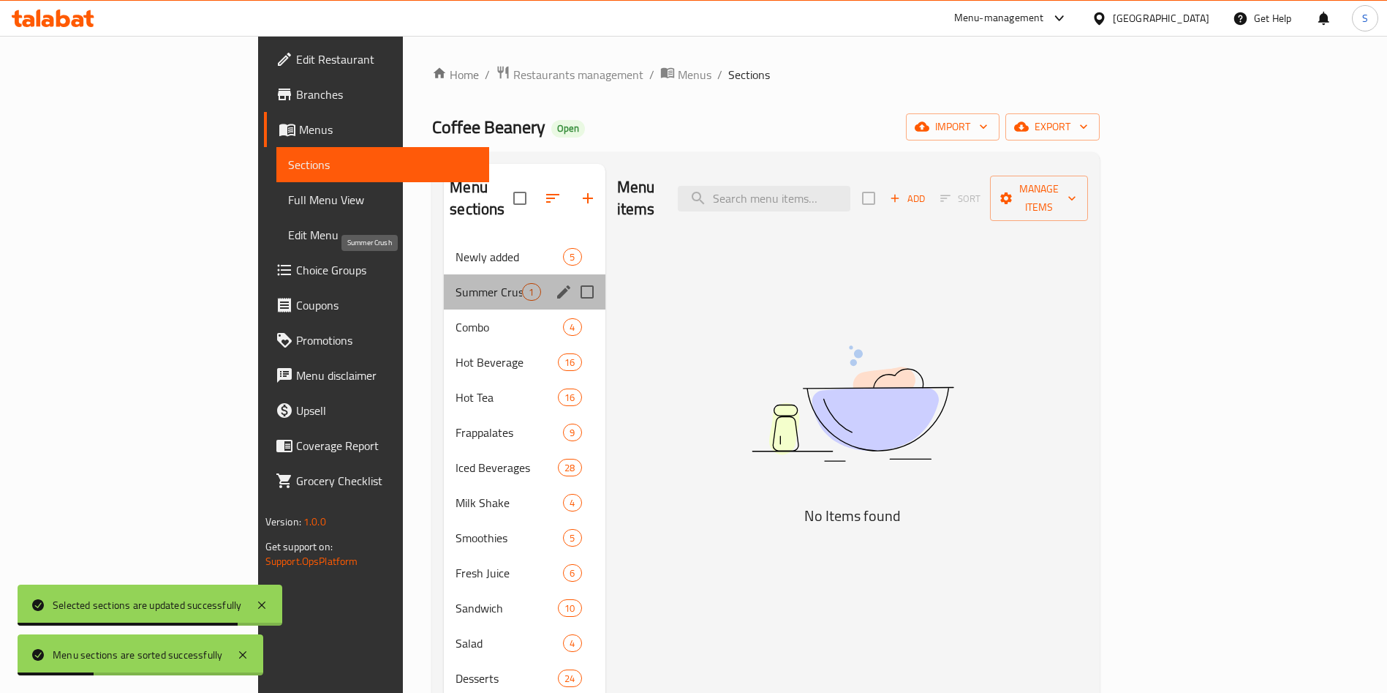
click at [456, 283] on span "Summer Crush" at bounding box center [489, 292] width 67 height 18
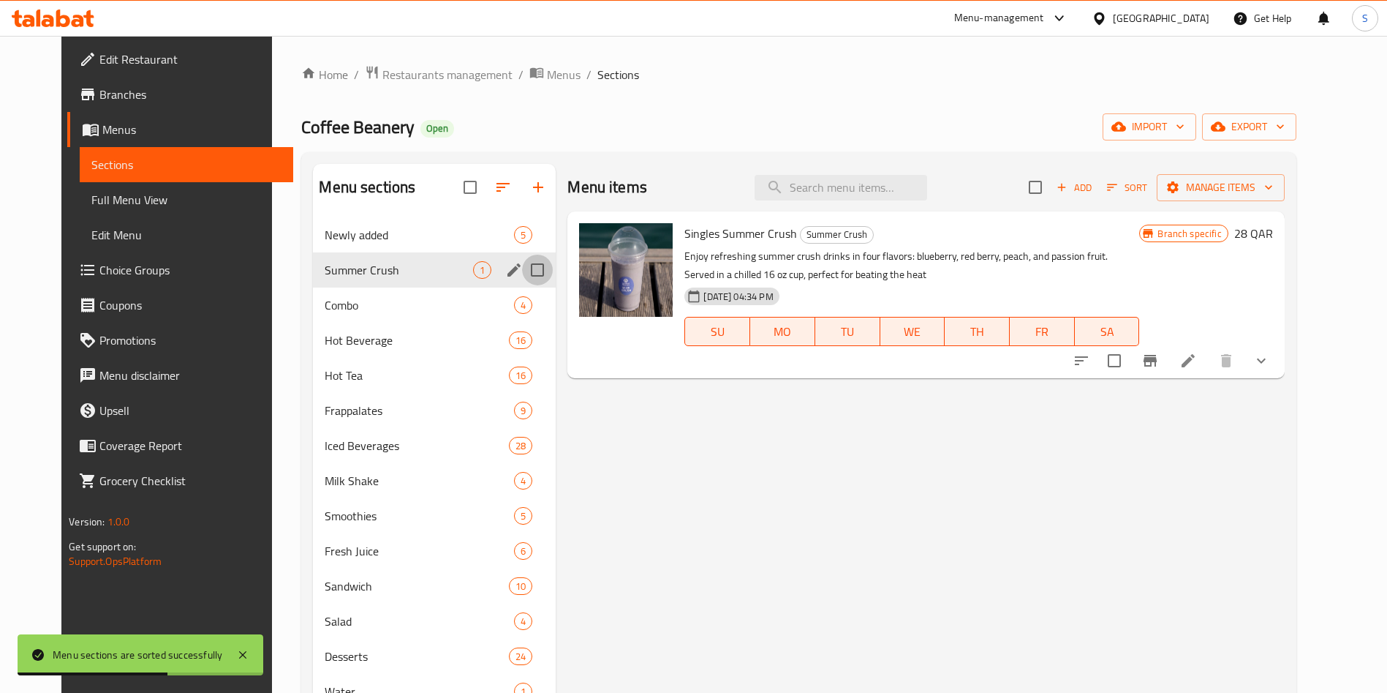
click at [527, 269] on input "Menu sections" at bounding box center [537, 270] width 31 height 31
checkbox input "true"
click at [459, 180] on icon "button" at bounding box center [468, 187] width 18 height 18
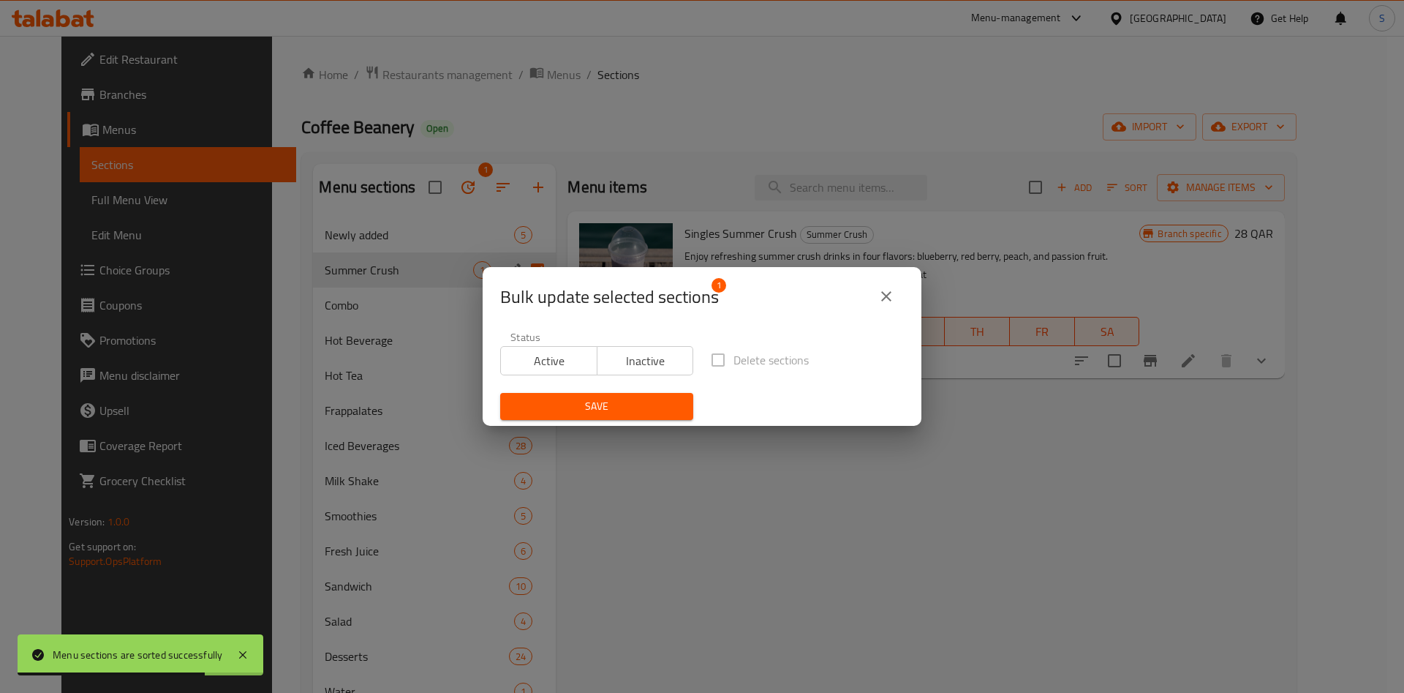
click at [634, 369] on span "Inactive" at bounding box center [645, 360] width 85 height 21
drag, startPoint x: 617, startPoint y: 390, endPoint x: 636, endPoint y: 387, distance: 20.0
click at [616, 390] on div "Save" at bounding box center [597, 406] width 211 height 45
click at [632, 399] on span "Save" at bounding box center [597, 406] width 170 height 18
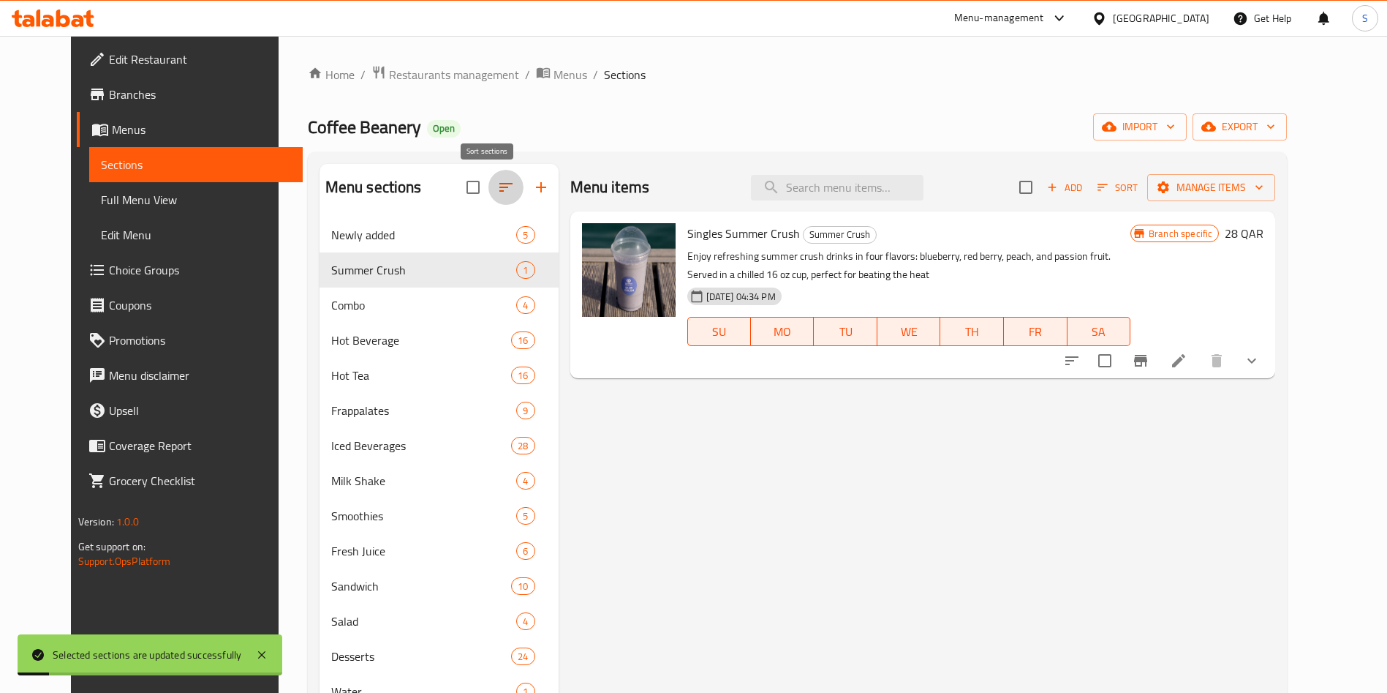
click at [497, 187] on icon "button" at bounding box center [506, 187] width 18 height 18
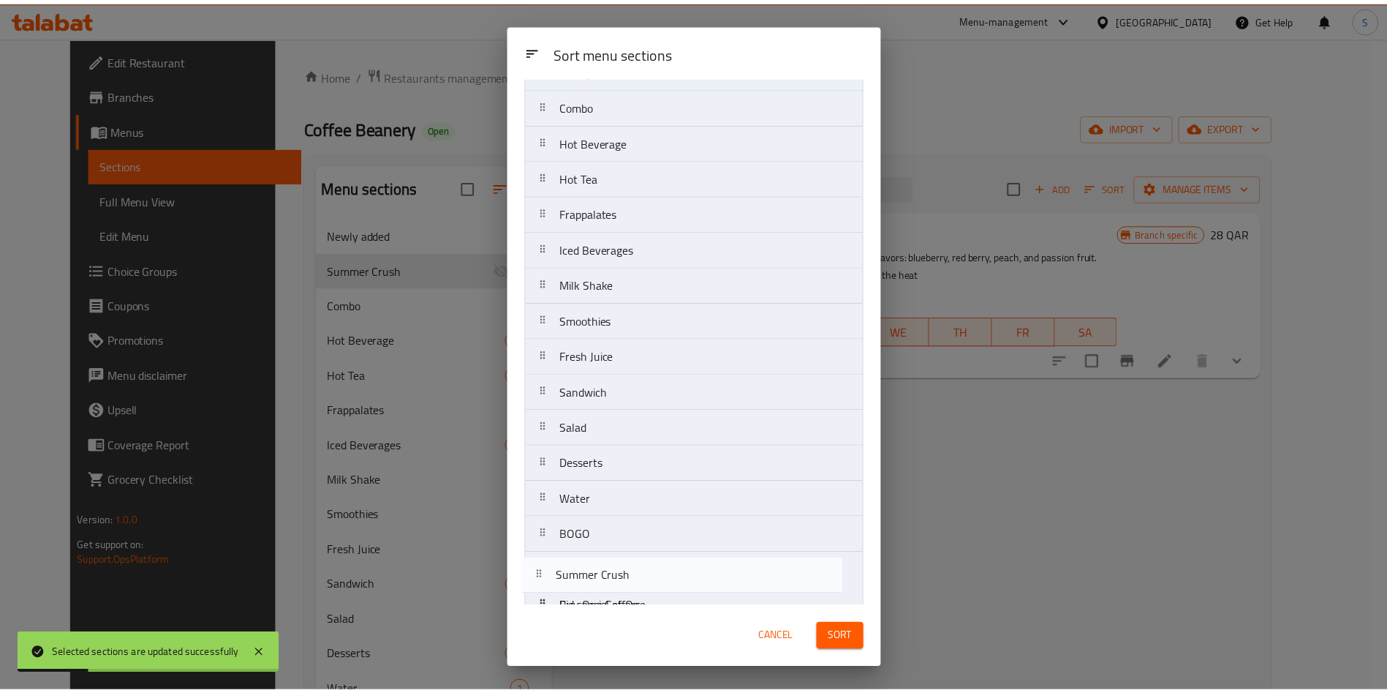
scroll to position [127, 0]
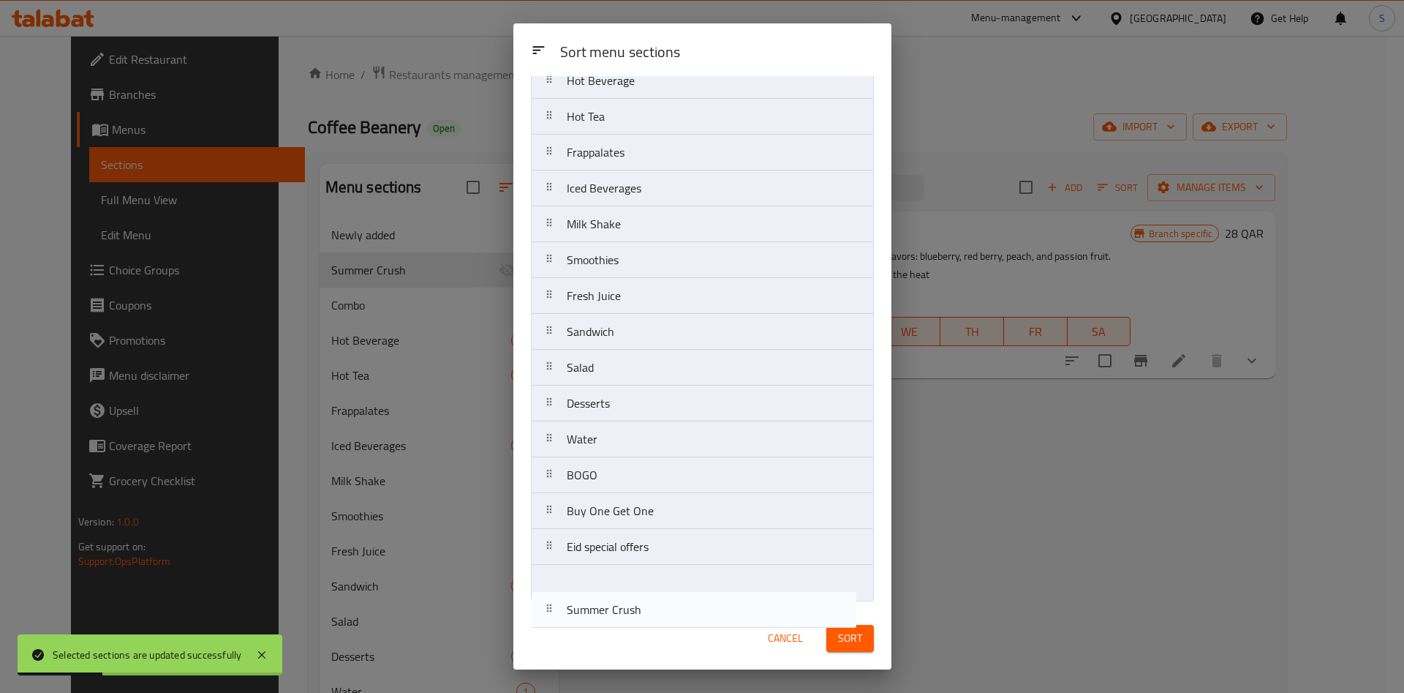
drag, startPoint x: 642, startPoint y: 176, endPoint x: 673, endPoint y: 600, distance: 425.3
click at [644, 612] on div "Sort menu sections Sort menu sections Newly added Summer Crush Combo Hot Bevera…" at bounding box center [702, 346] width 378 height 646
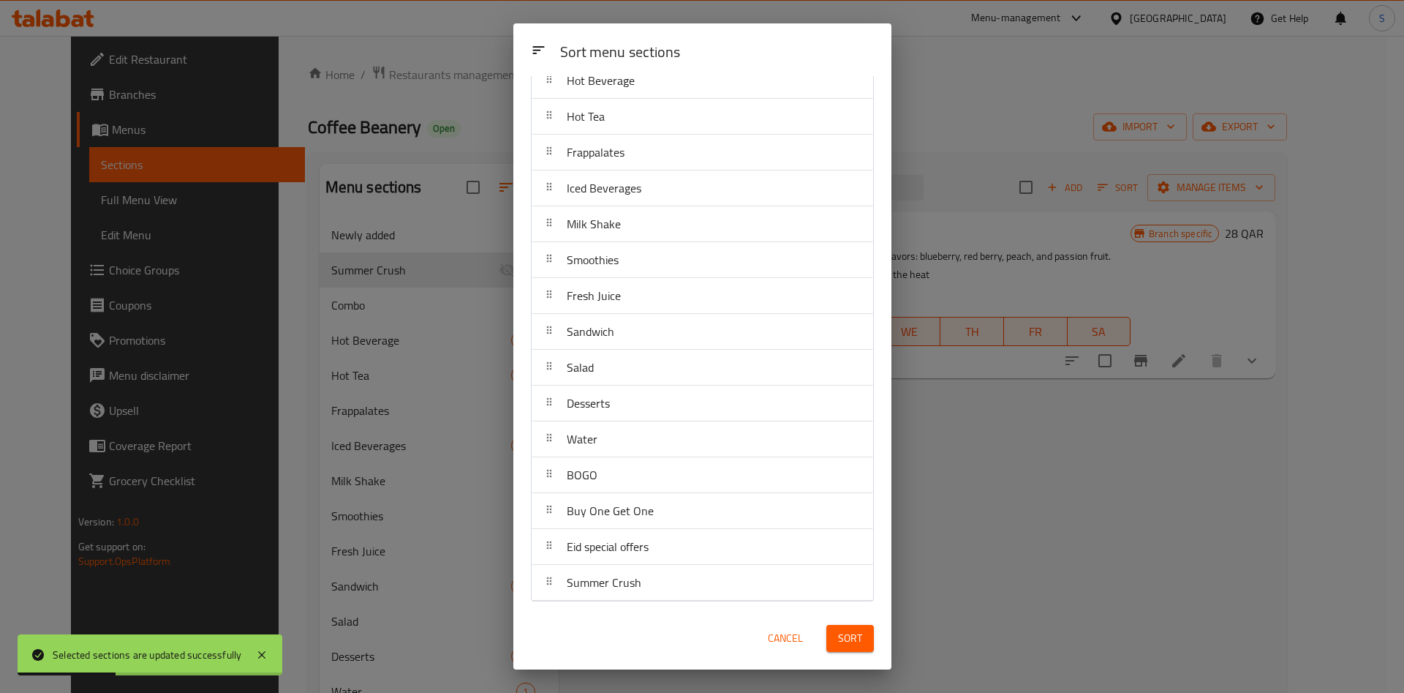
click at [855, 639] on span "Sort" at bounding box center [850, 638] width 24 height 18
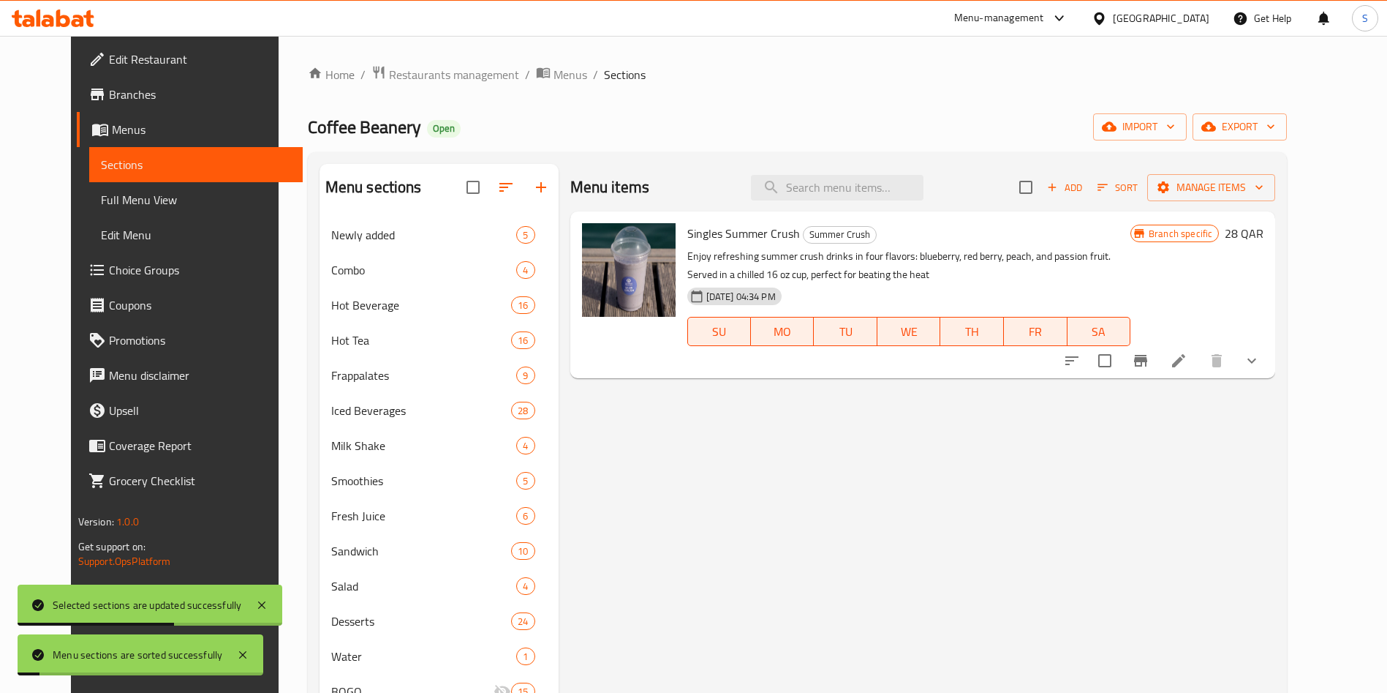
click at [722, 516] on div "Menu items Add Sort Manage items Singles Summer Crush Summer Crush Enjoy refres…" at bounding box center [918, 510] width 718 height 693
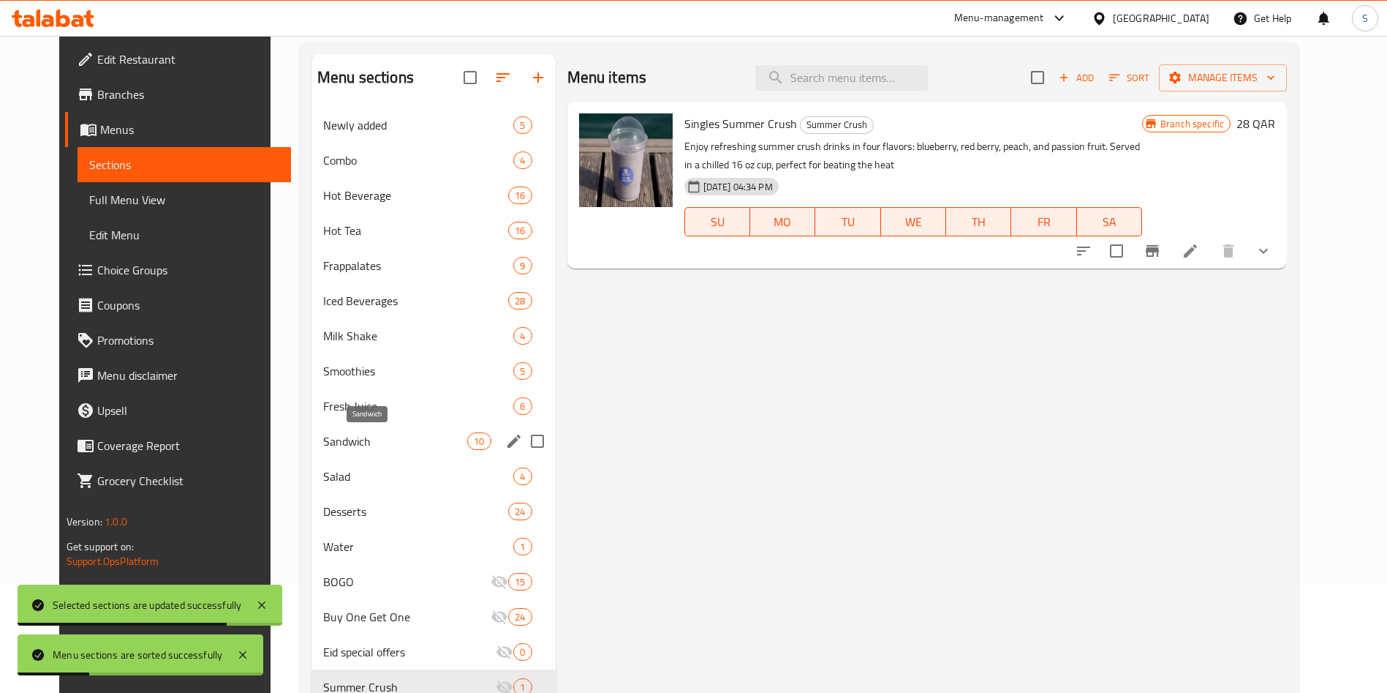
scroll to position [0, 0]
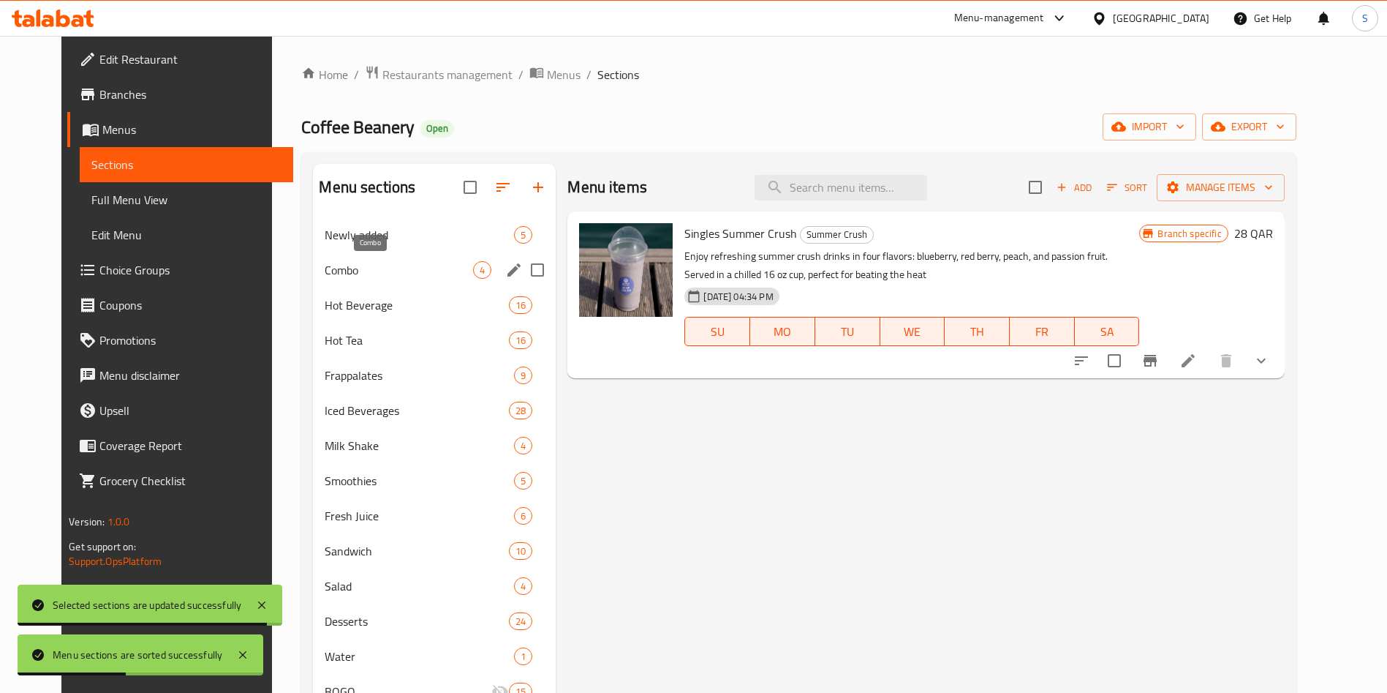
click at [346, 269] on span "Combo" at bounding box center [399, 270] width 148 height 18
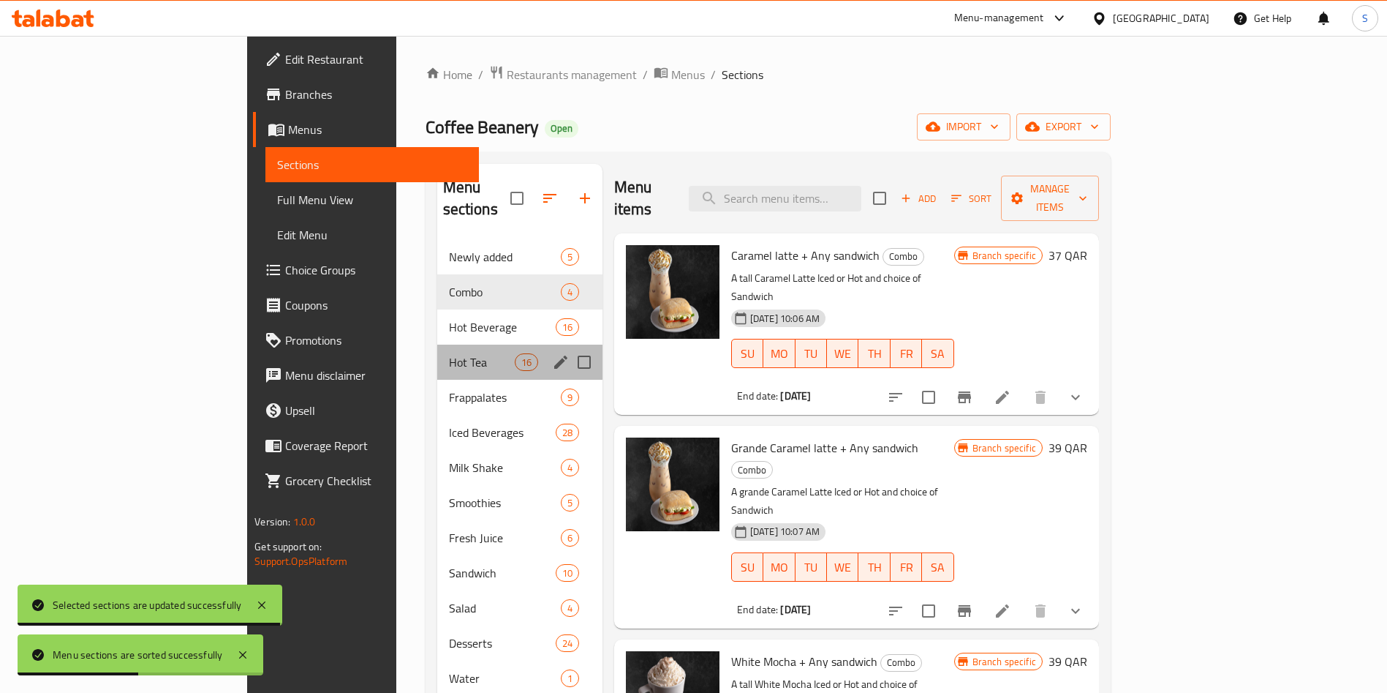
click at [437, 344] on div "Hot Tea 16" at bounding box center [519, 361] width 165 height 35
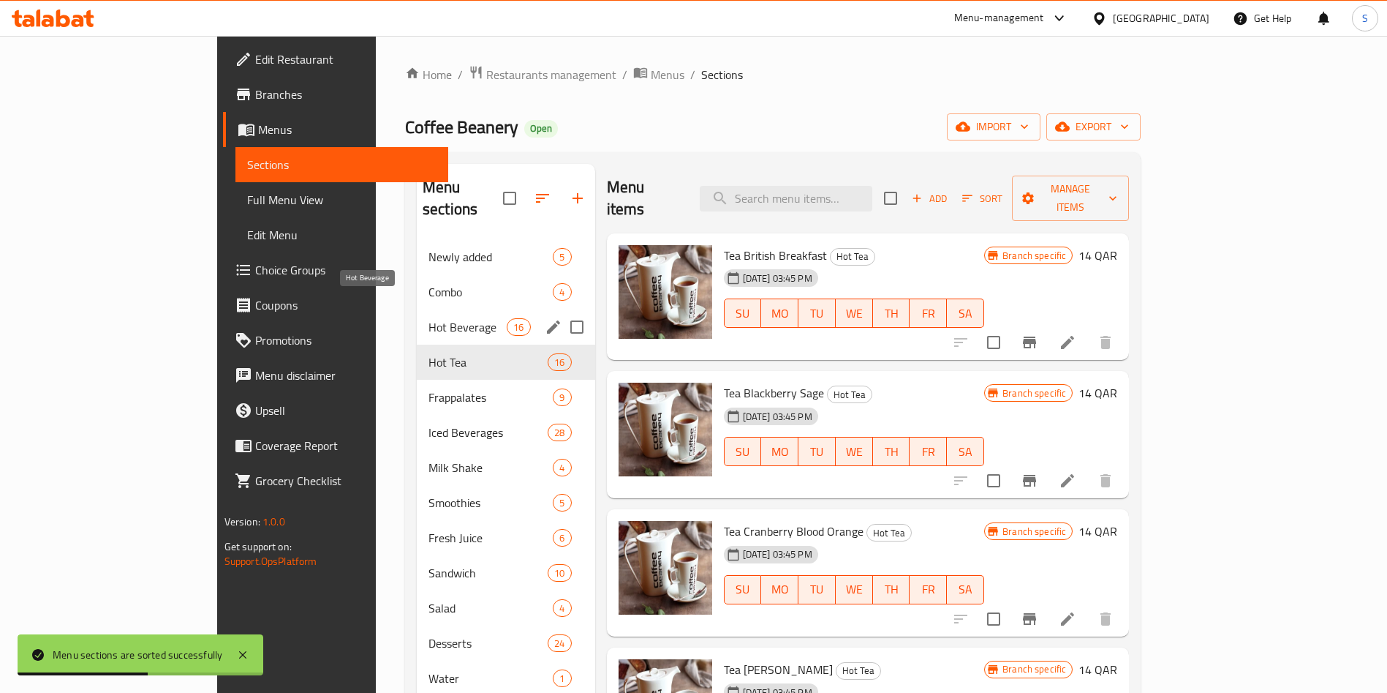
click at [429, 318] on span "Hot Beverage" at bounding box center [468, 327] width 78 height 18
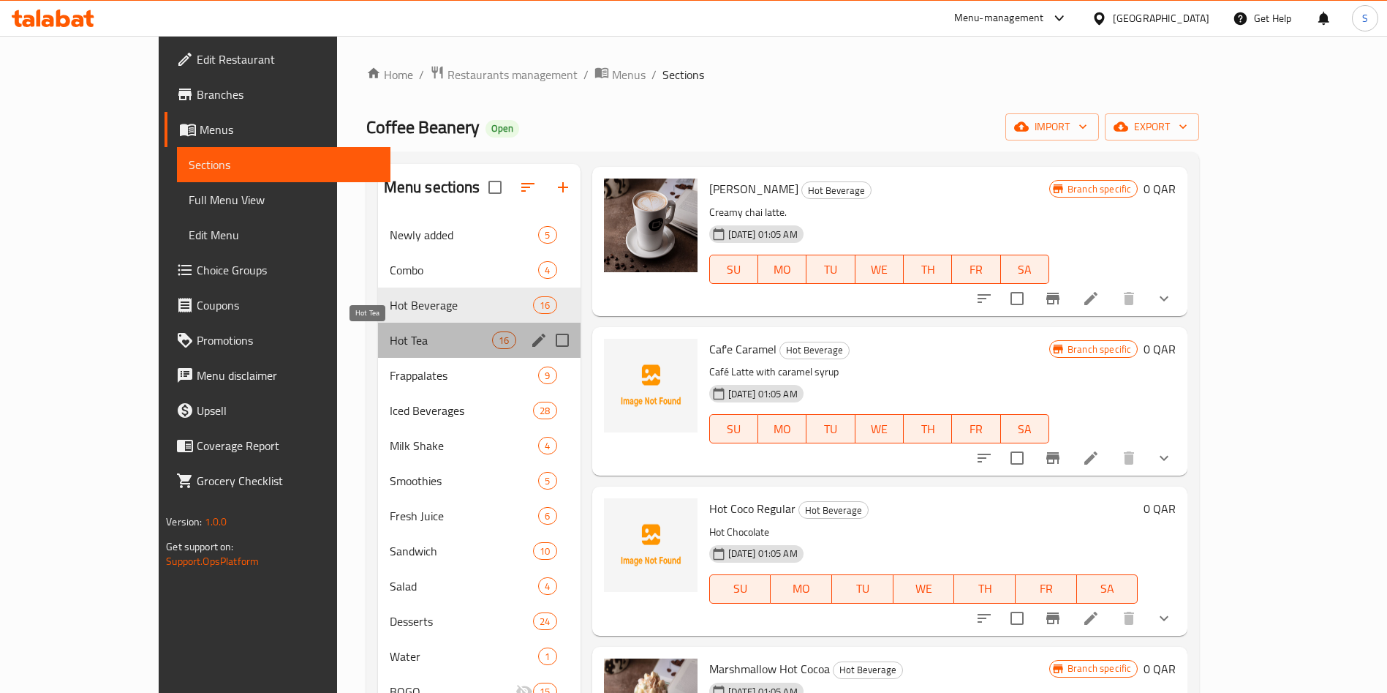
click at [390, 333] on span "Hot Tea" at bounding box center [441, 340] width 103 height 18
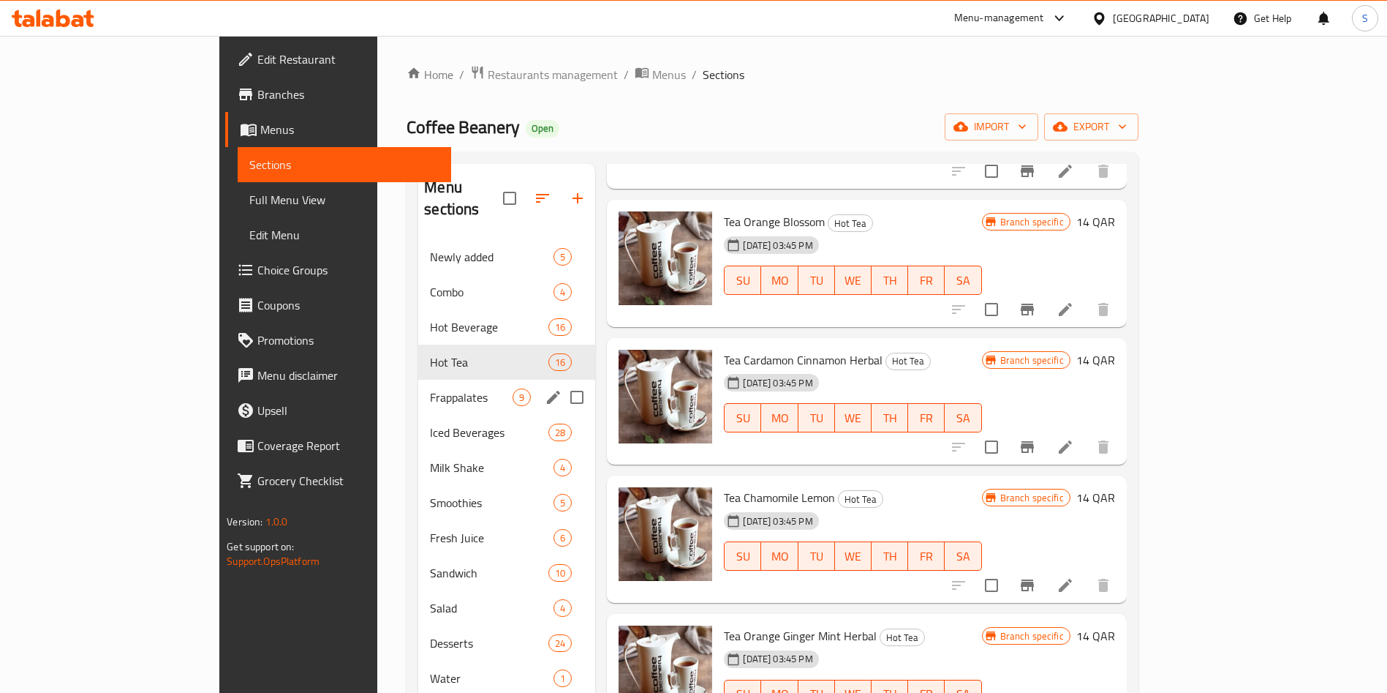
click at [418, 387] on div "Frappalates 9" at bounding box center [506, 397] width 177 height 35
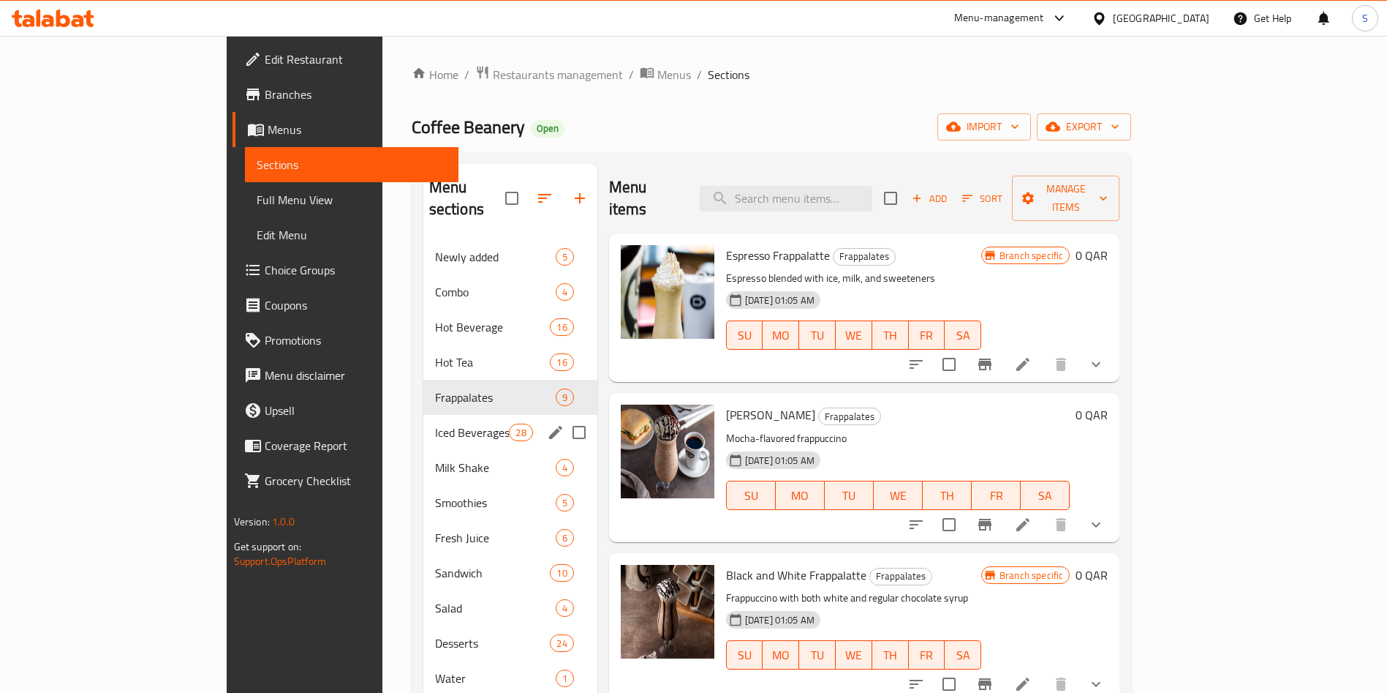
click at [435, 423] on span "Iced Beverages" at bounding box center [472, 432] width 75 height 18
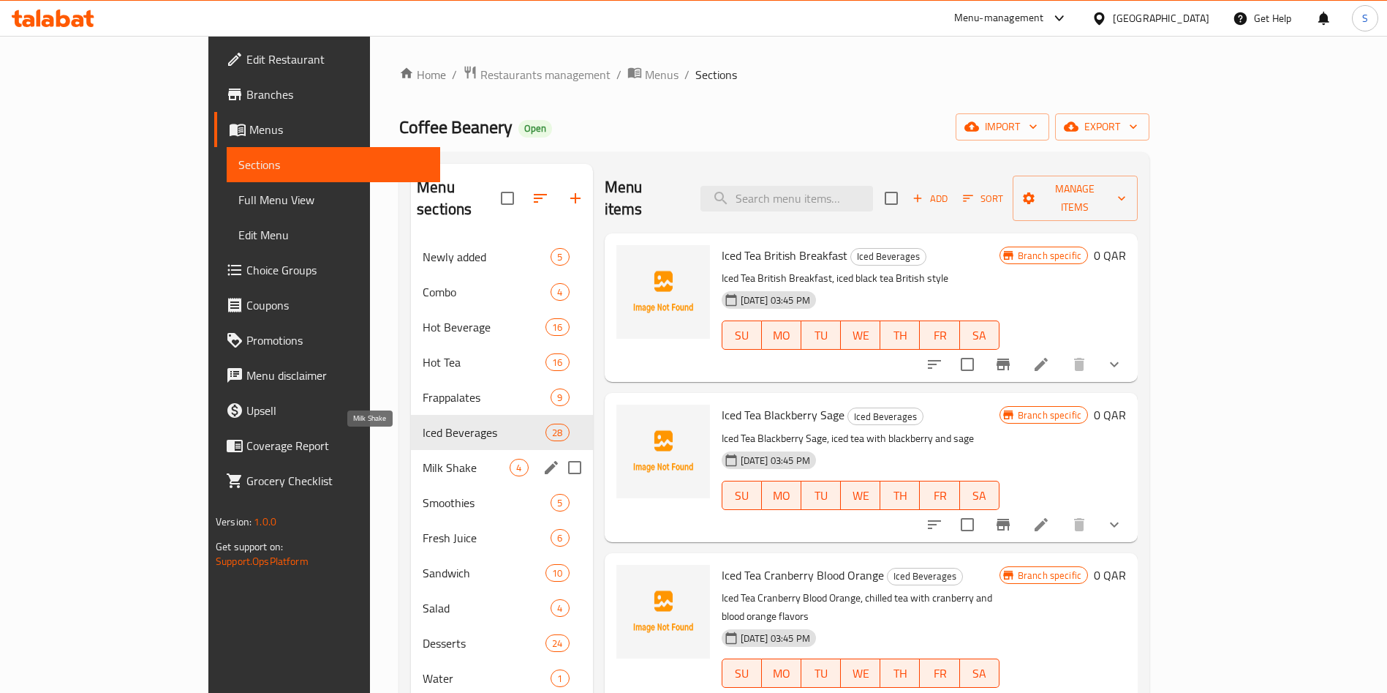
click at [423, 459] on span "Milk Shake" at bounding box center [466, 468] width 87 height 18
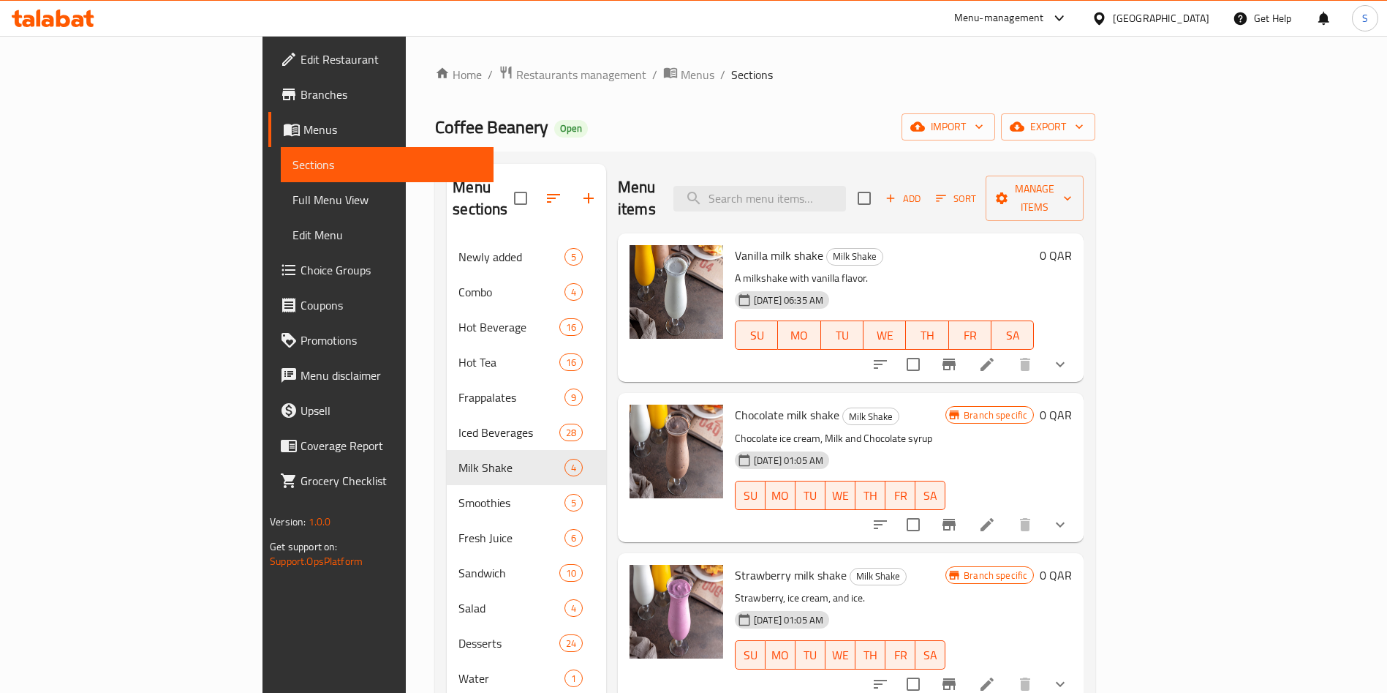
click at [447, 233] on nav "Newly added 5 Combo 4 Hot Beverage 16 Hot Tea 16 Frappalates 9 Iced Beverages 2…" at bounding box center [526, 537] width 159 height 609
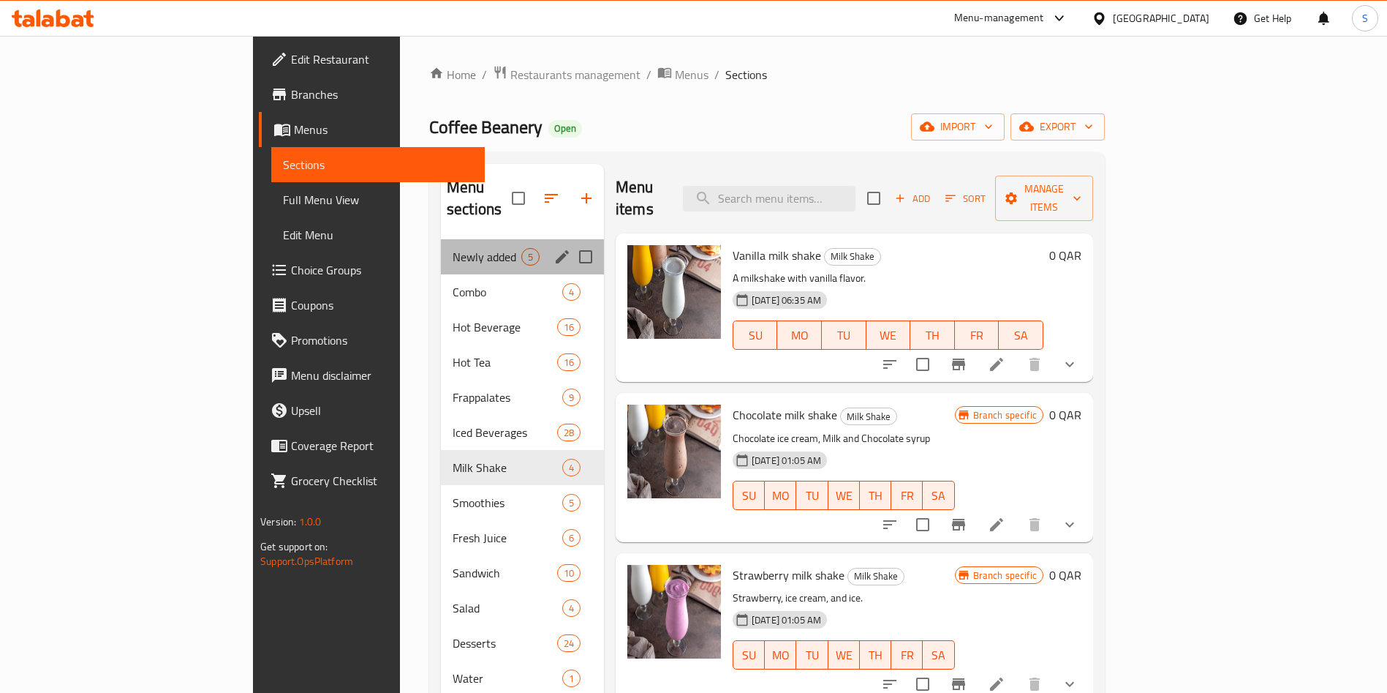
click at [453, 248] on span "Newly added" at bounding box center [487, 257] width 69 height 18
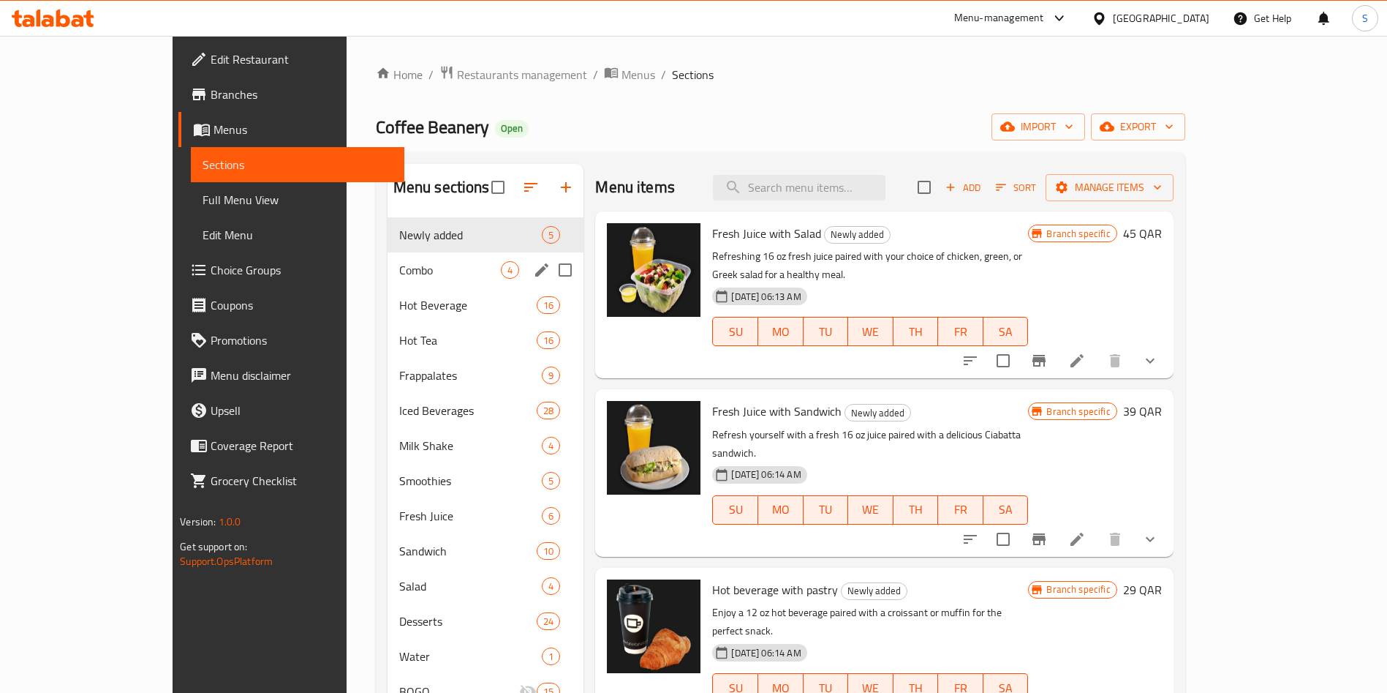
click at [399, 275] on span "Combo" at bounding box center [450, 270] width 102 height 18
